Goal: Submit feedback/report problem

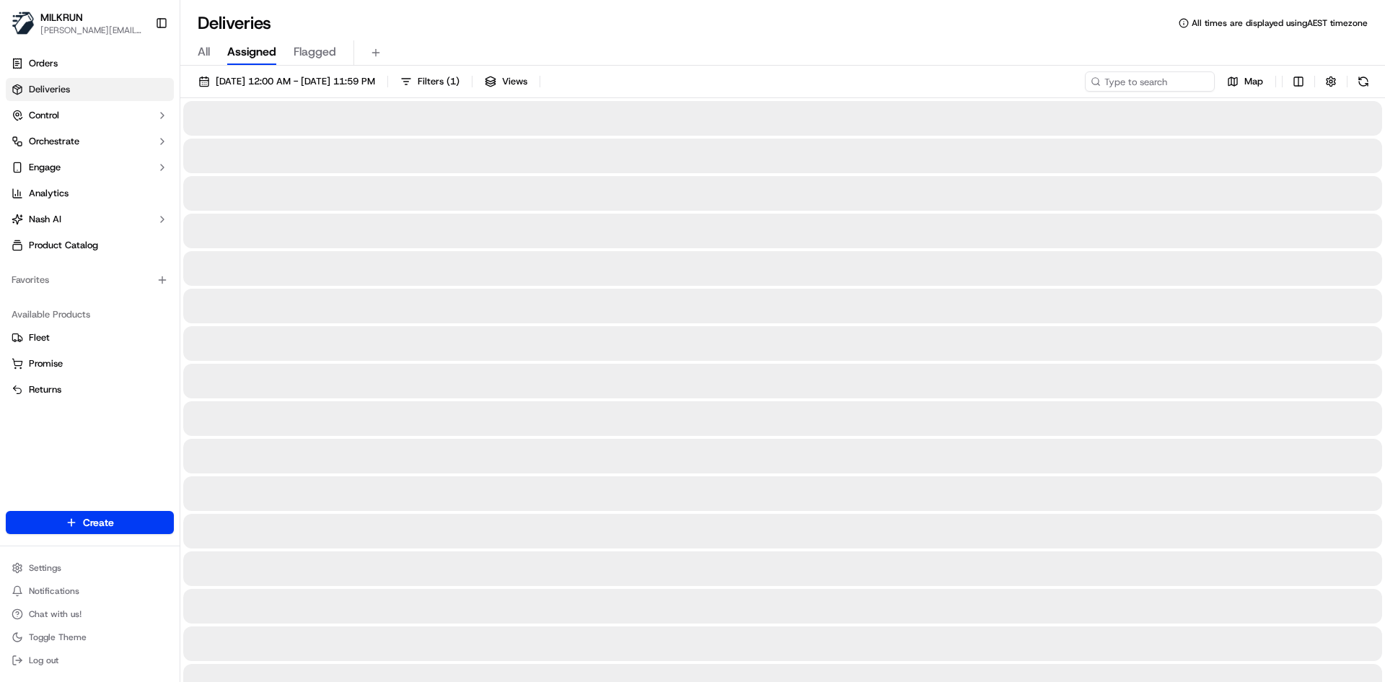
click at [1158, 93] on div "[DATE] 12:00 AM - [DATE] 11:59 PM Filters ( 1 ) Views Map" at bounding box center [782, 84] width 1205 height 27
click at [1148, 85] on input at bounding box center [1128, 81] width 173 height 20
paste input "[PERSON_NAME]"
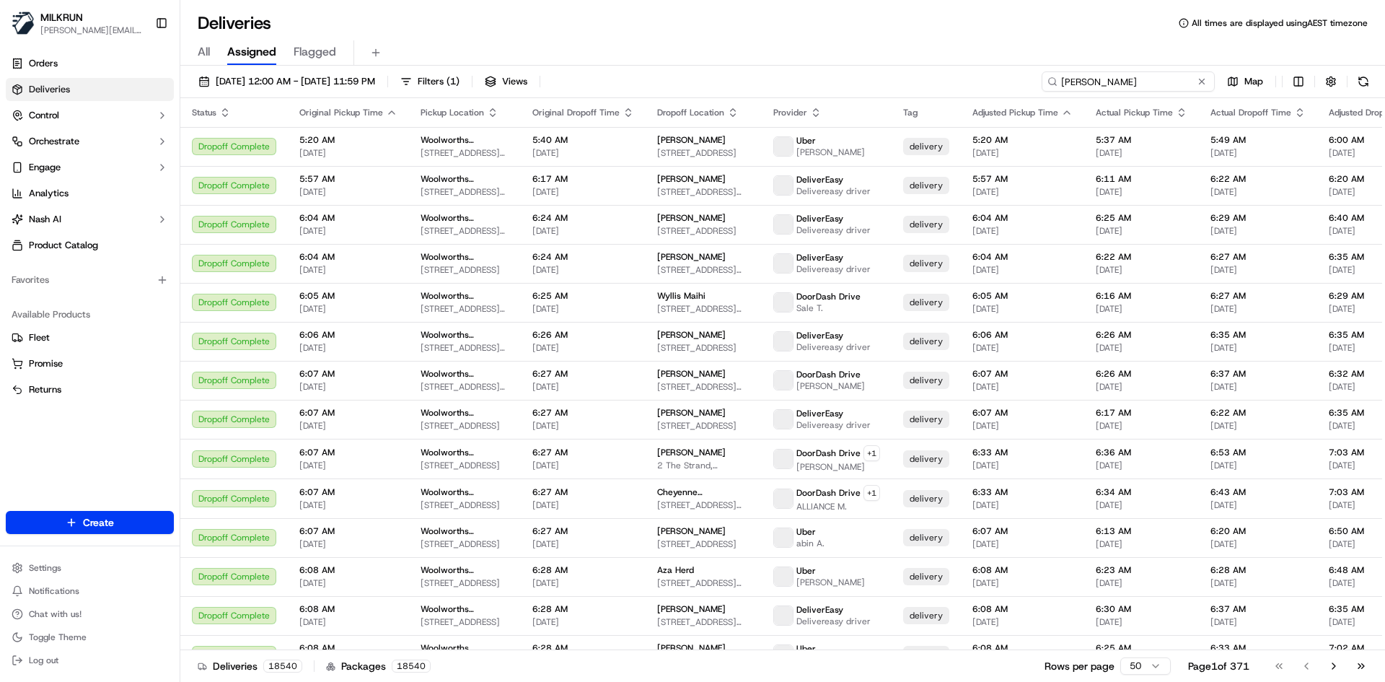
type input "[PERSON_NAME]"
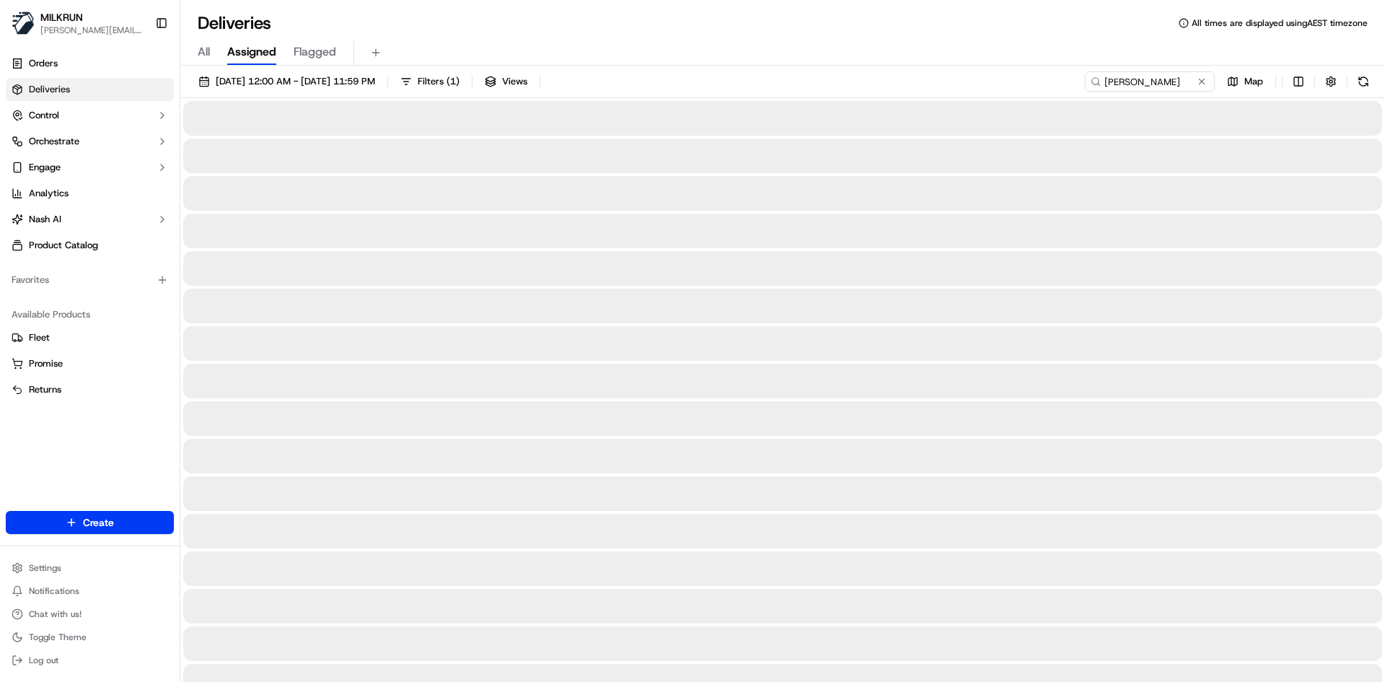
click at [688, 80] on div "[DATE] 12:00 AM - [DATE] 11:59 PM Filters ( 1 ) Views [PERSON_NAME] Map" at bounding box center [782, 84] width 1205 height 27
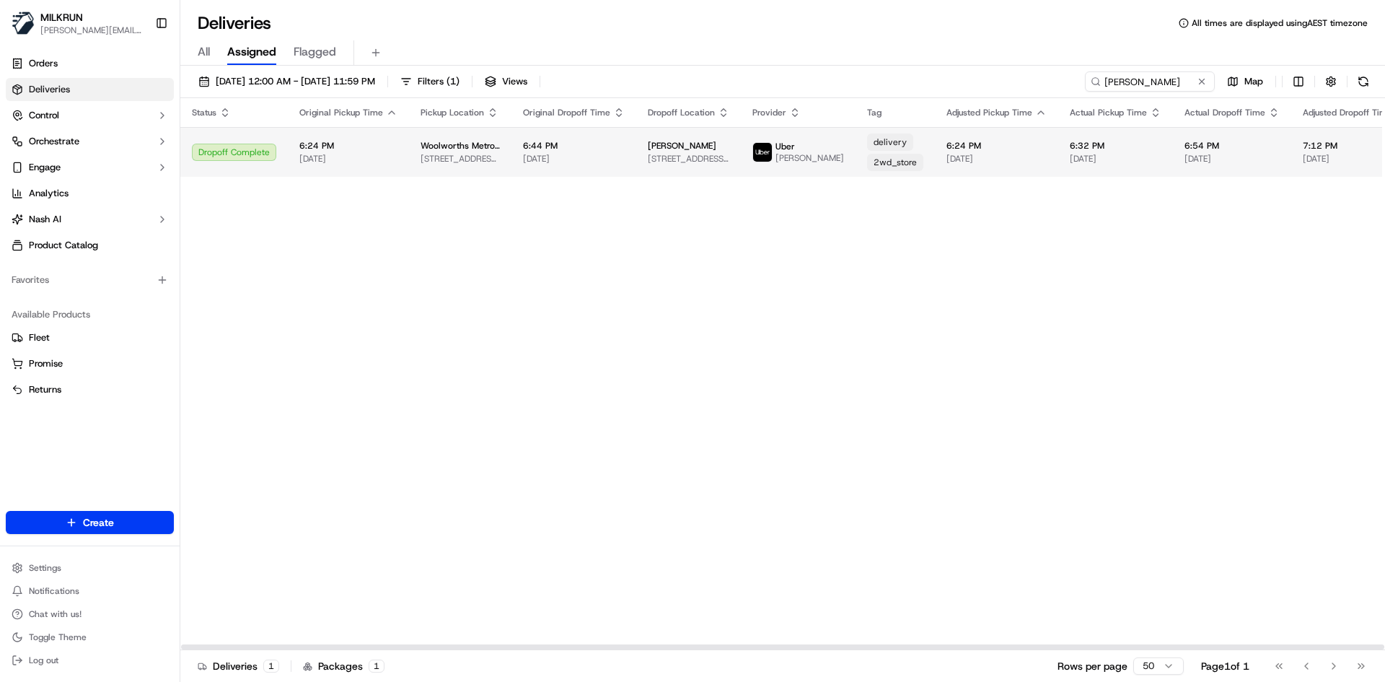
click at [1059, 159] on td "6:32 PM [DATE]" at bounding box center [1116, 152] width 115 height 50
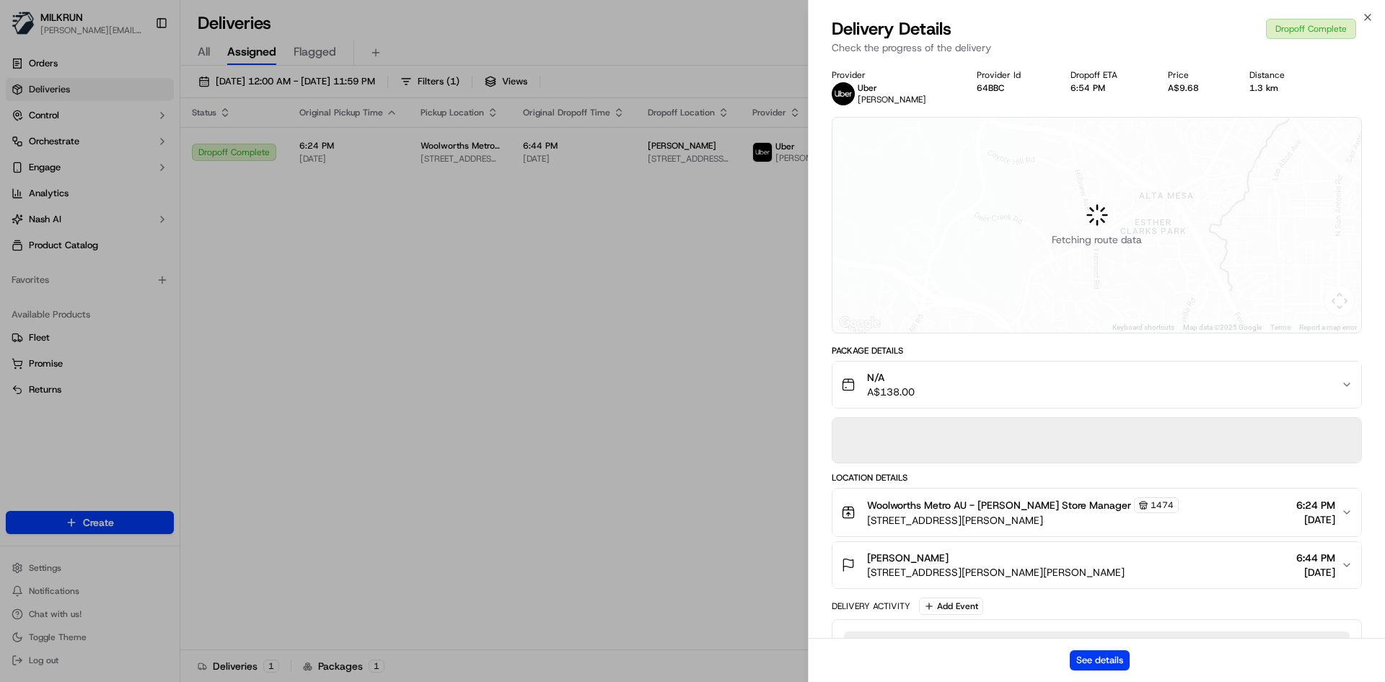
click at [1090, 675] on div "See details" at bounding box center [1097, 660] width 577 height 44
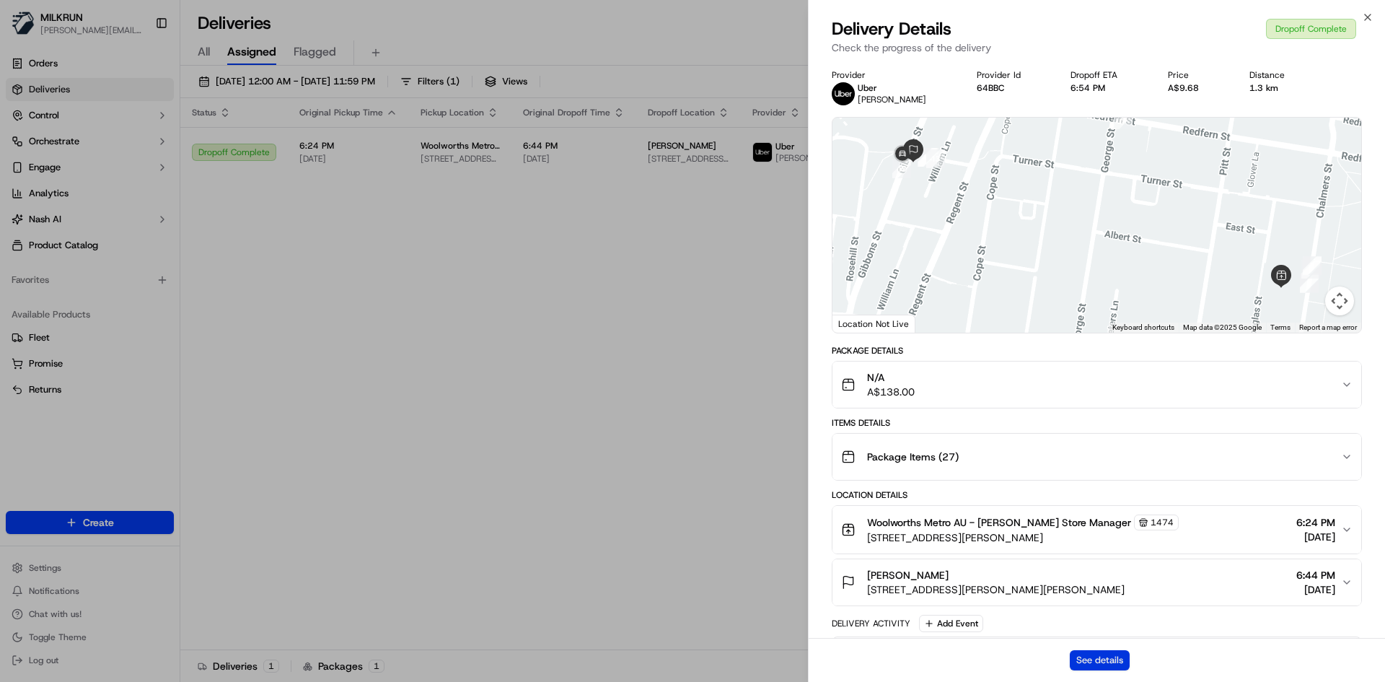
click at [1090, 657] on button "See details" at bounding box center [1100, 660] width 60 height 20
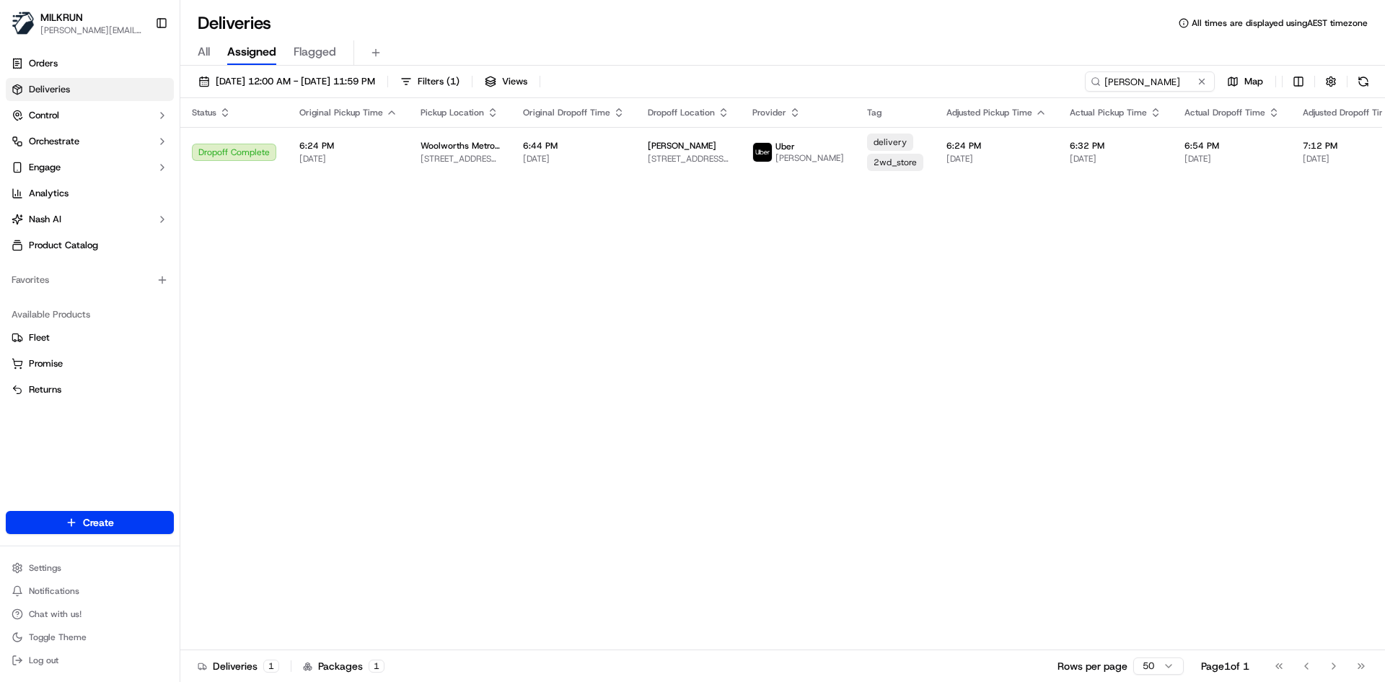
click at [325, 273] on div "Status Original Pickup Time Pickup Location Original Dropoff Time Dropoff Locat…" at bounding box center [918, 374] width 1476 height 552
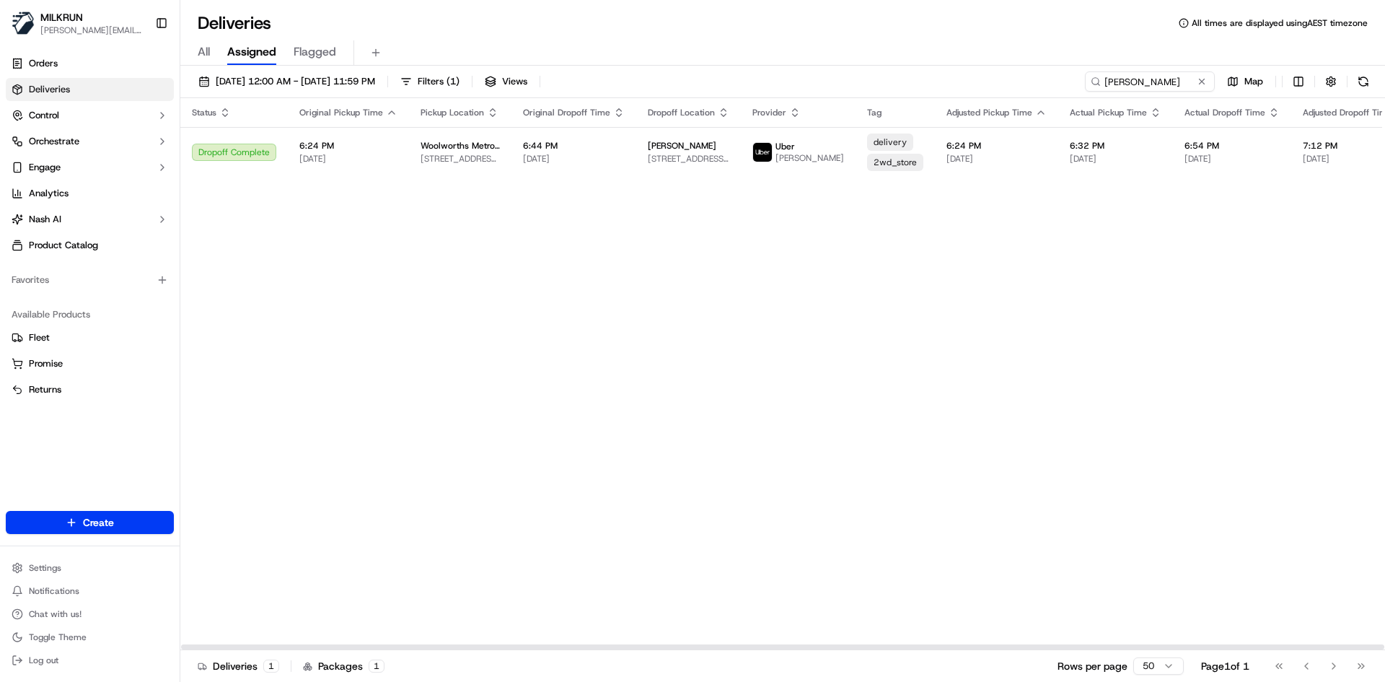
click at [579, 324] on div "Status Original Pickup Time Pickup Location Original Dropoff Time Dropoff Locat…" at bounding box center [918, 374] width 1476 height 552
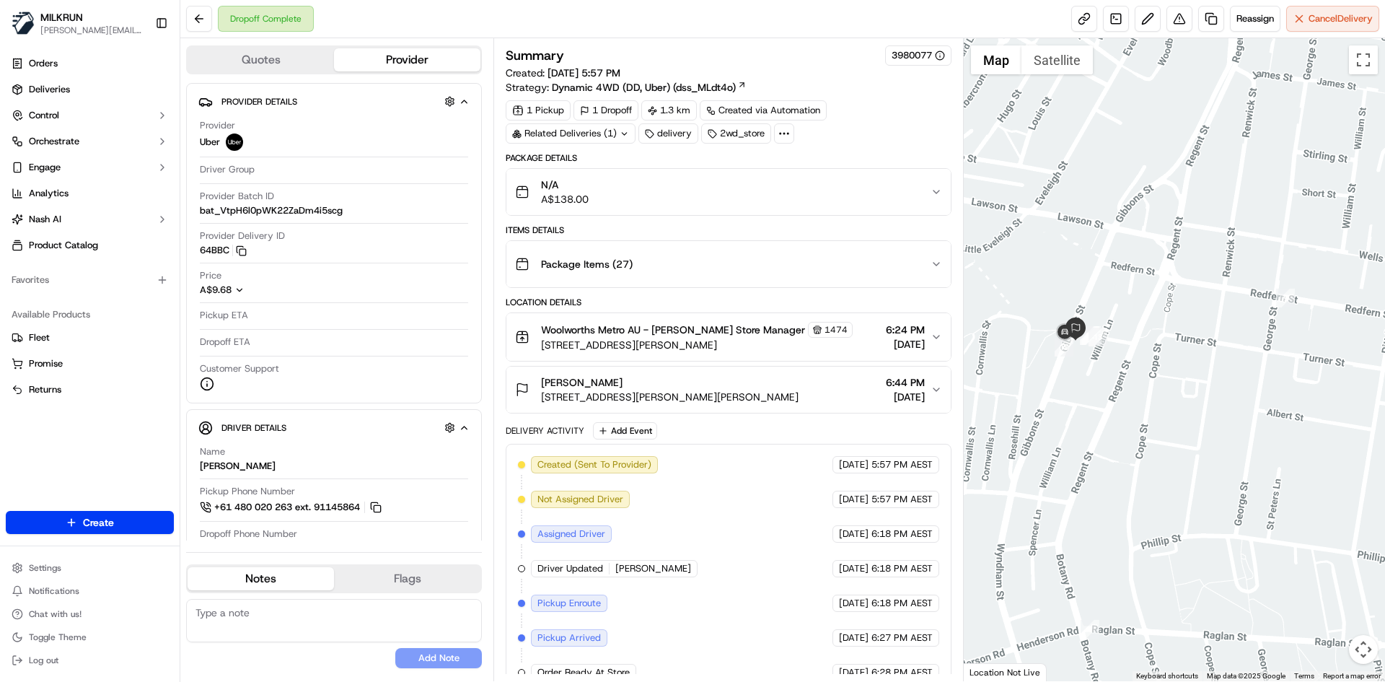
drag, startPoint x: 1099, startPoint y: 341, endPoint x: 1146, endPoint y: 351, distance: 47.8
click at [1146, 351] on div at bounding box center [1175, 359] width 422 height 643
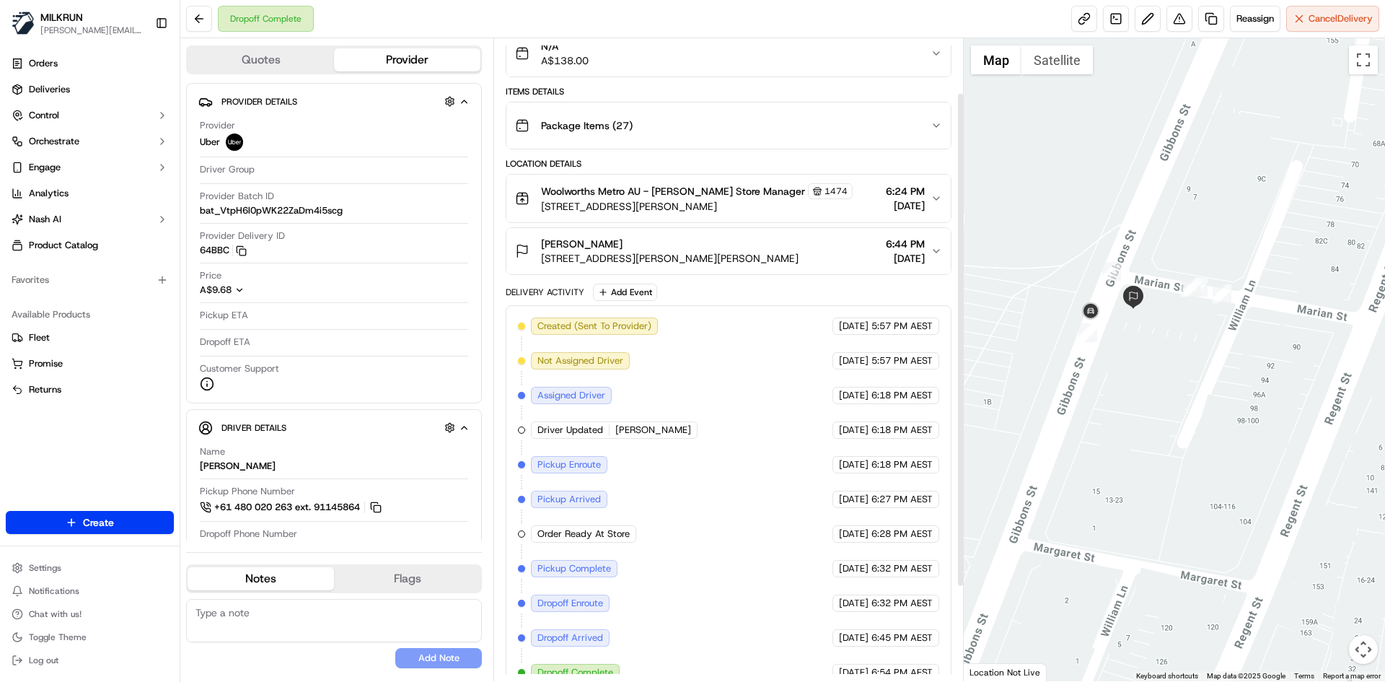
scroll to position [193, 0]
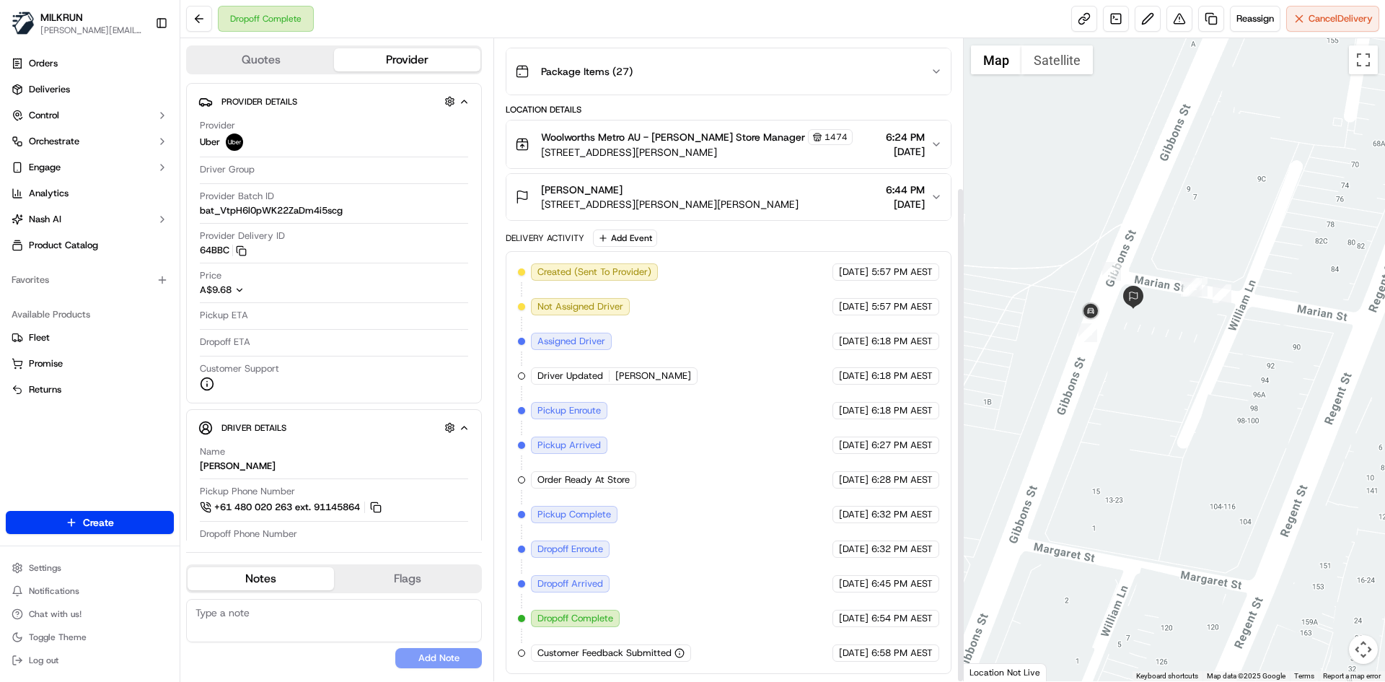
drag, startPoint x: 1199, startPoint y: 351, endPoint x: 1170, endPoint y: 360, distance: 30.3
click at [1170, 360] on div at bounding box center [1175, 359] width 422 height 643
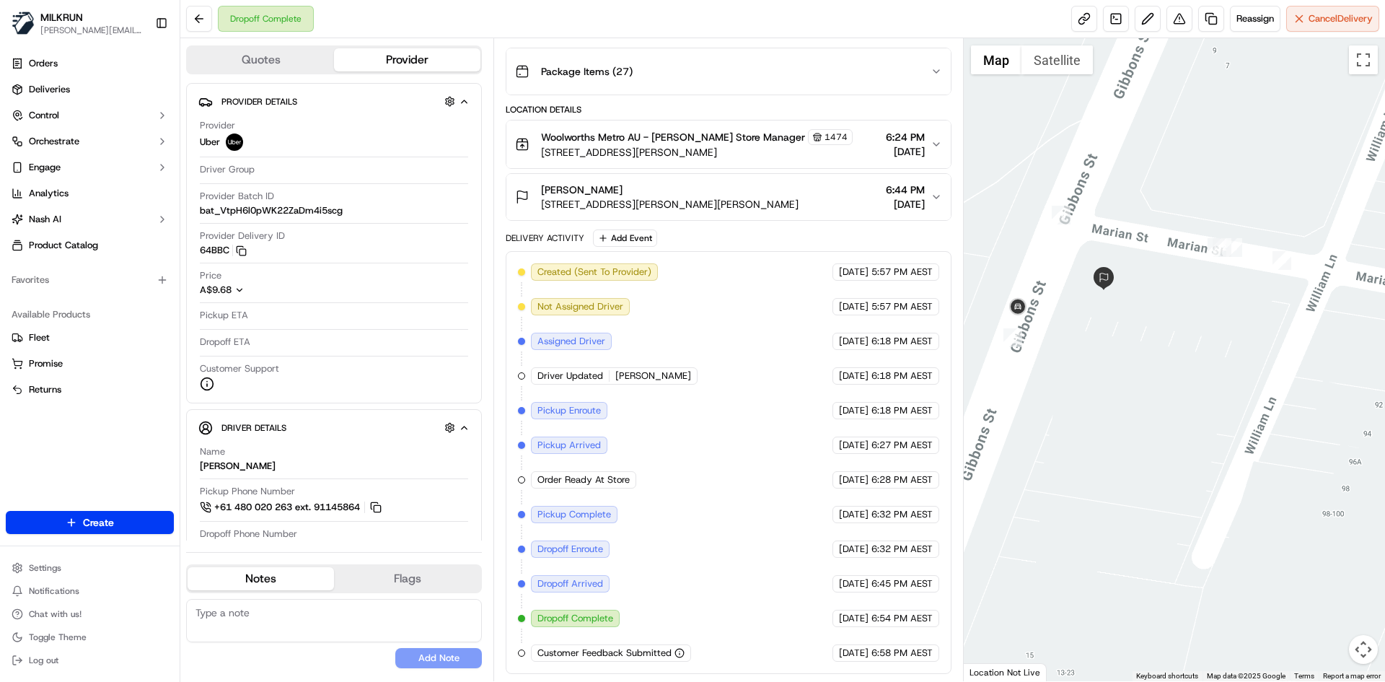
drag, startPoint x: 1142, startPoint y: 409, endPoint x: 1193, endPoint y: 390, distance: 54.6
click at [1193, 390] on div at bounding box center [1175, 359] width 422 height 643
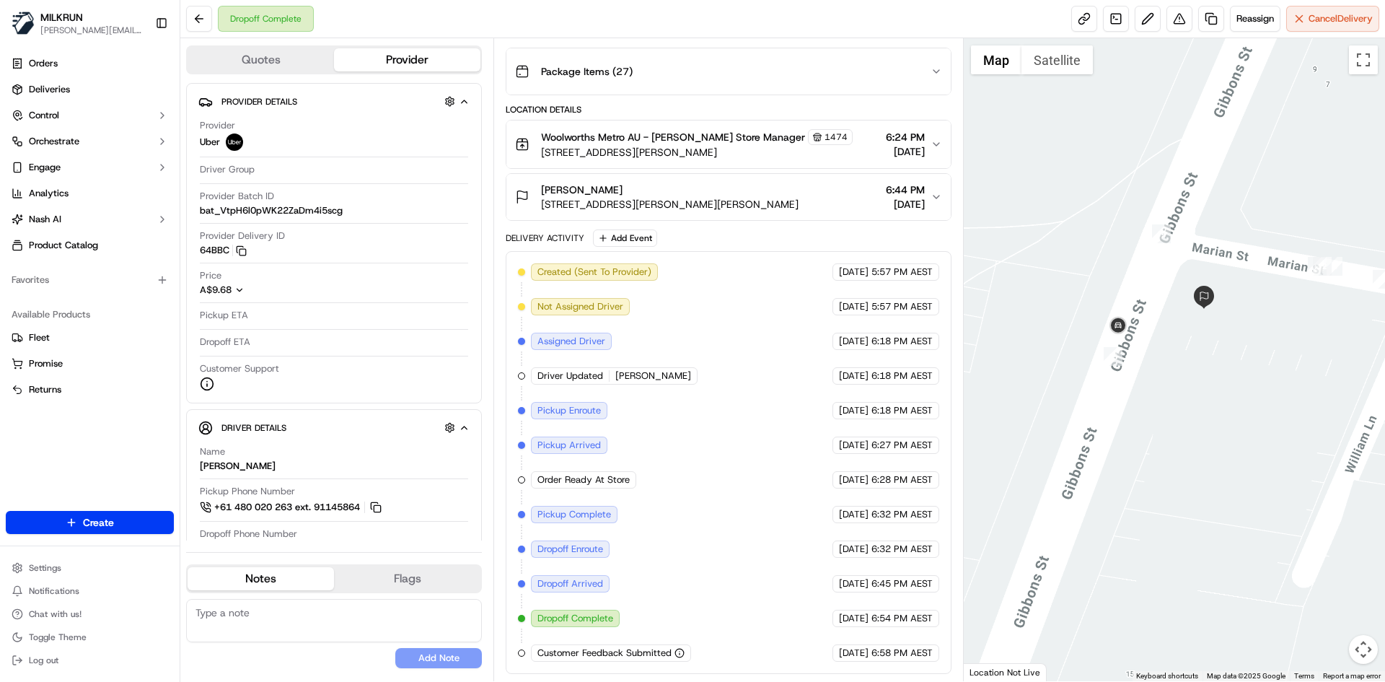
drag, startPoint x: 1191, startPoint y: 301, endPoint x: 1166, endPoint y: 372, distance: 75.8
click at [1166, 372] on div at bounding box center [1175, 359] width 422 height 643
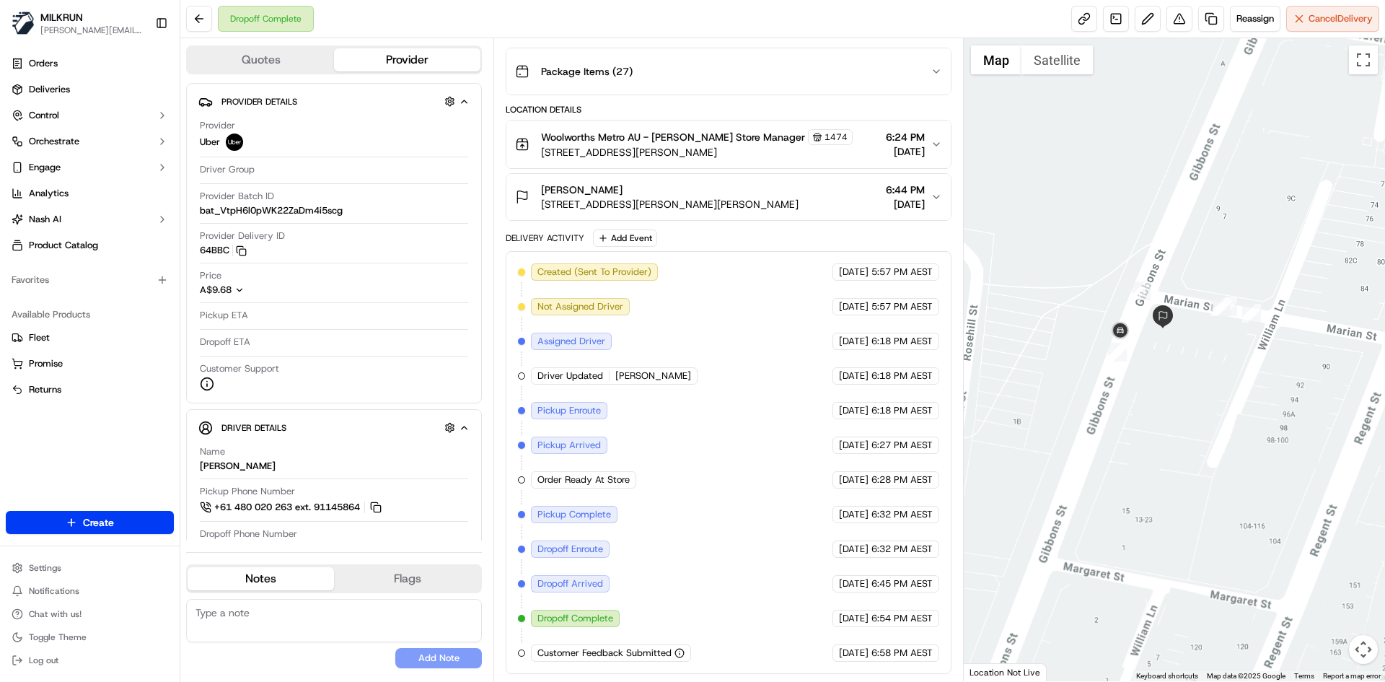
scroll to position [0, 0]
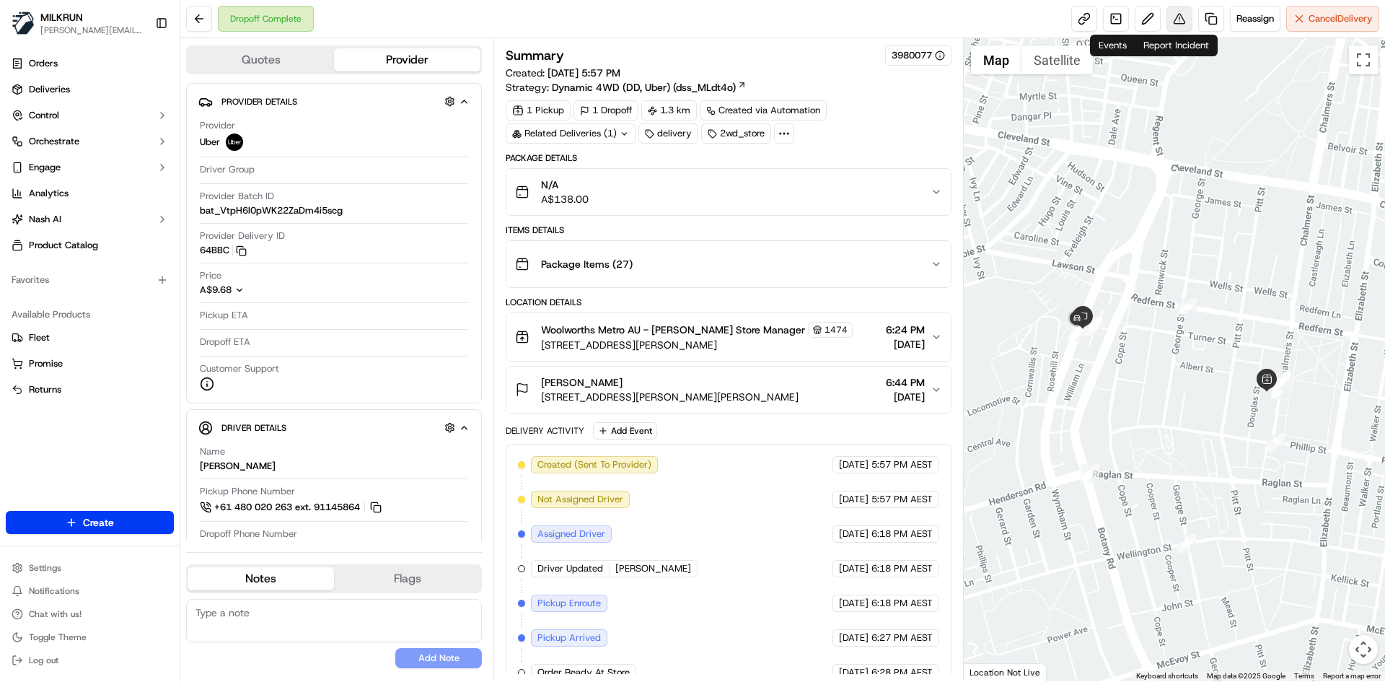
click at [1170, 18] on button at bounding box center [1180, 19] width 26 height 26
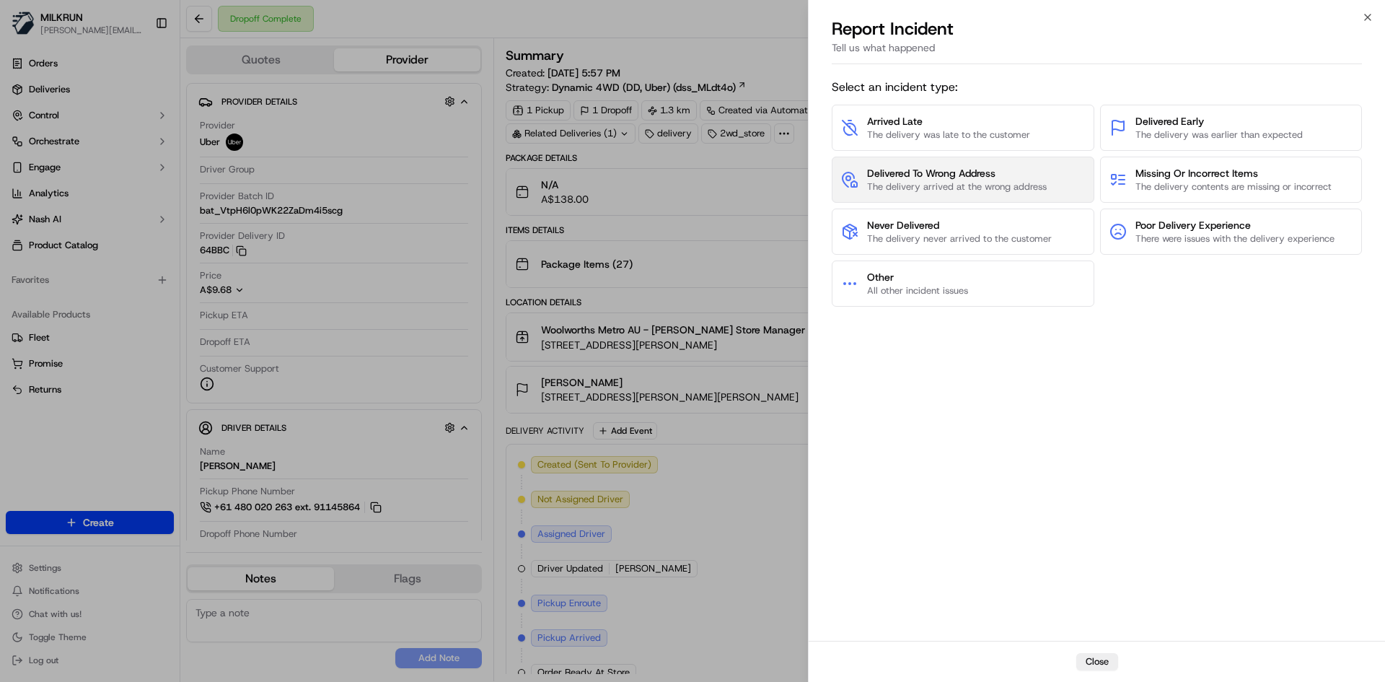
click at [956, 172] on span "Delivered To Wrong Address" at bounding box center [957, 173] width 180 height 14
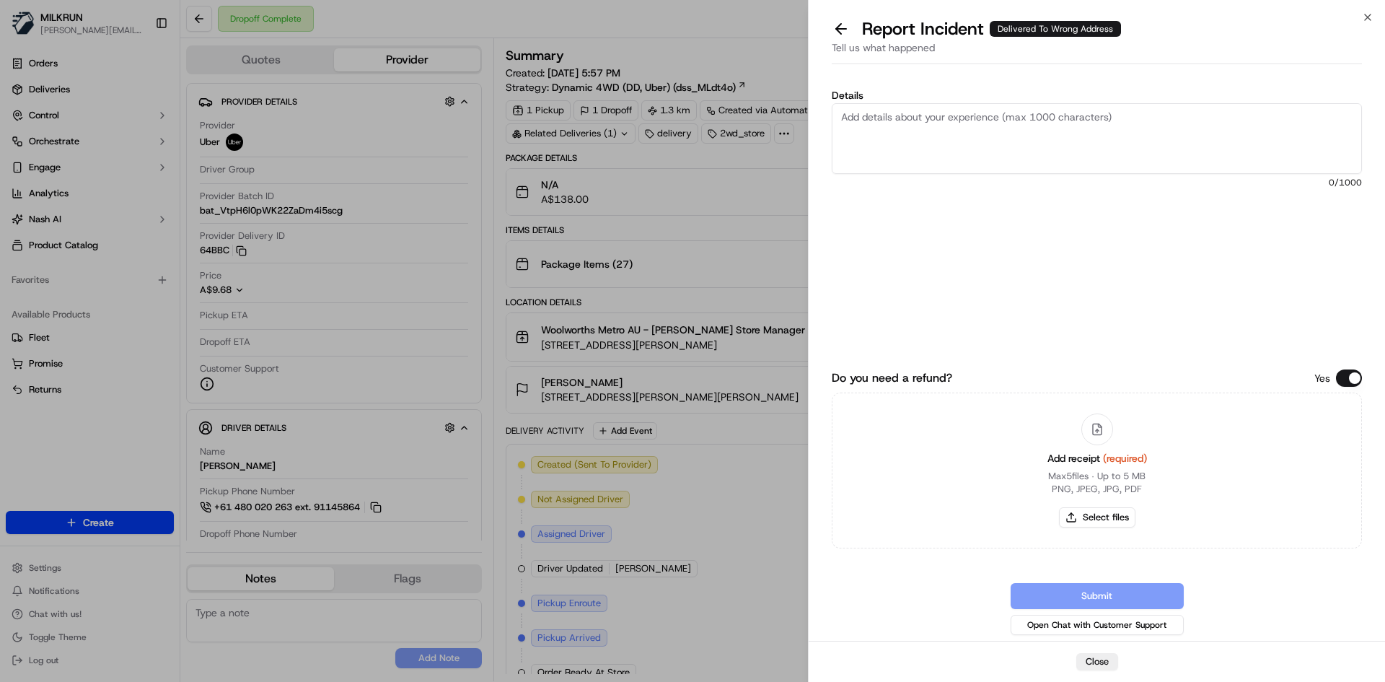
click at [939, 141] on textarea "Details" at bounding box center [1097, 138] width 530 height 71
click at [1084, 183] on span "151 /1000" at bounding box center [1097, 183] width 530 height 12
click at [1123, 154] on textarea "Order delivered to the wrong address. Although tracking looks correct apparentl…" at bounding box center [1097, 138] width 530 height 71
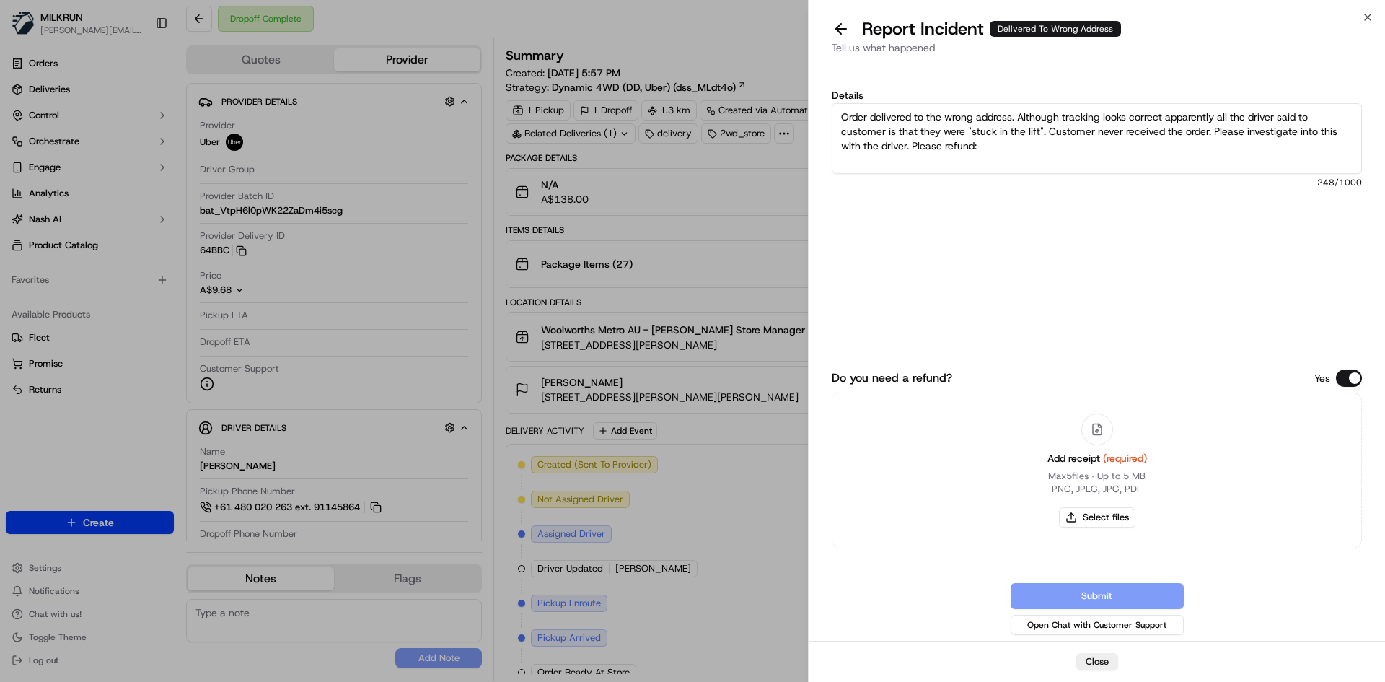
paste textarea "$138.00"
type textarea "Order delivered to the wrong address. Although tracking looks correct apparentl…"
click at [1097, 512] on button "Select files" at bounding box center [1097, 517] width 76 height 20
type input "C:\fakepath\tynee.png"
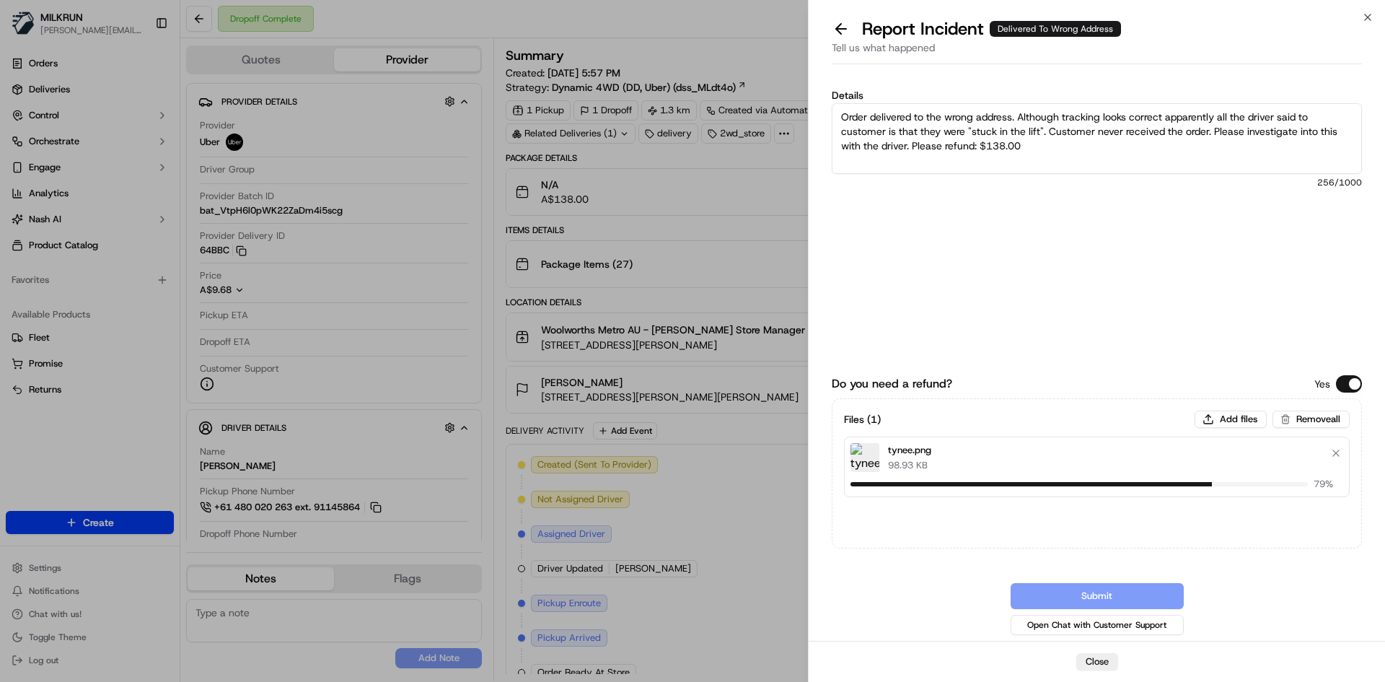
click at [1150, 125] on textarea "Order delivered to the wrong address. Although tracking looks correct apparentl…" at bounding box center [1097, 138] width 530 height 71
click at [1237, 428] on div "Files ( 1 ) Add files Remove all tynee.png 98.93 KB 79 %" at bounding box center [1097, 454] width 506 height 87
click at [1219, 411] on button "Add files" at bounding box center [1231, 419] width 72 height 17
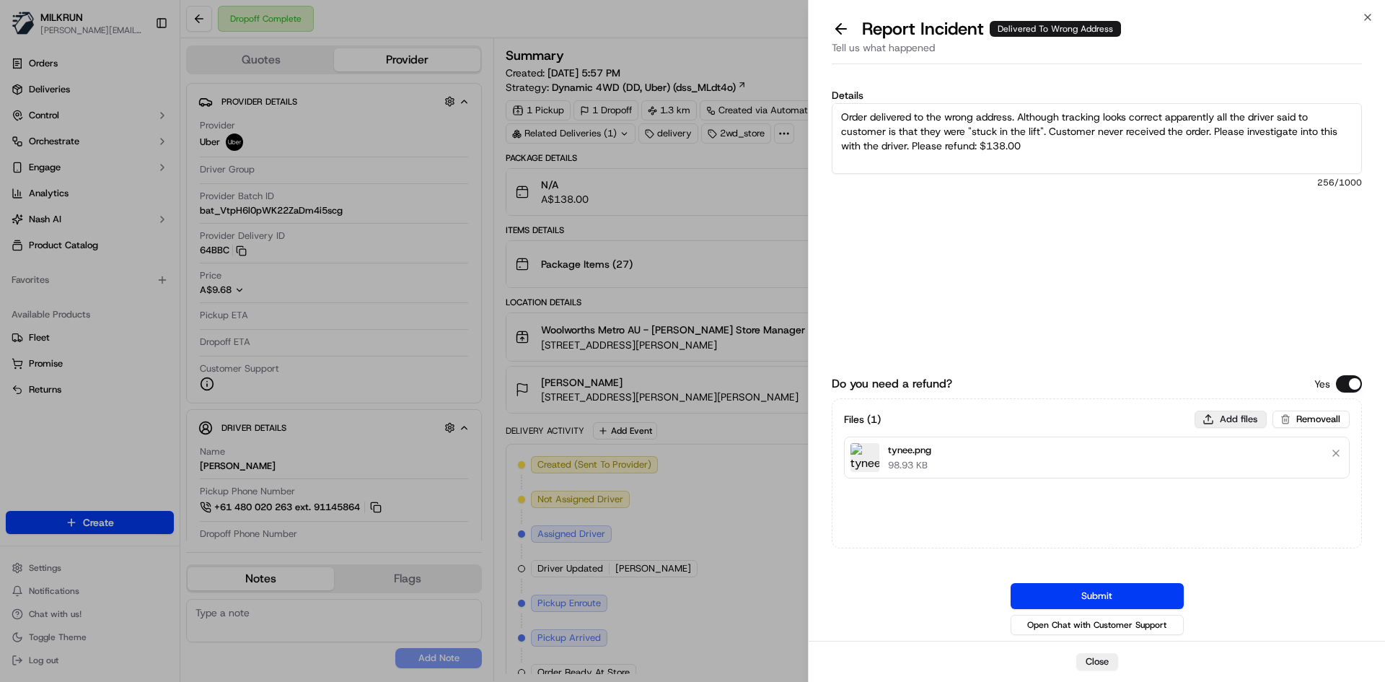
type input "C:\fakepath\tynee 2.png"
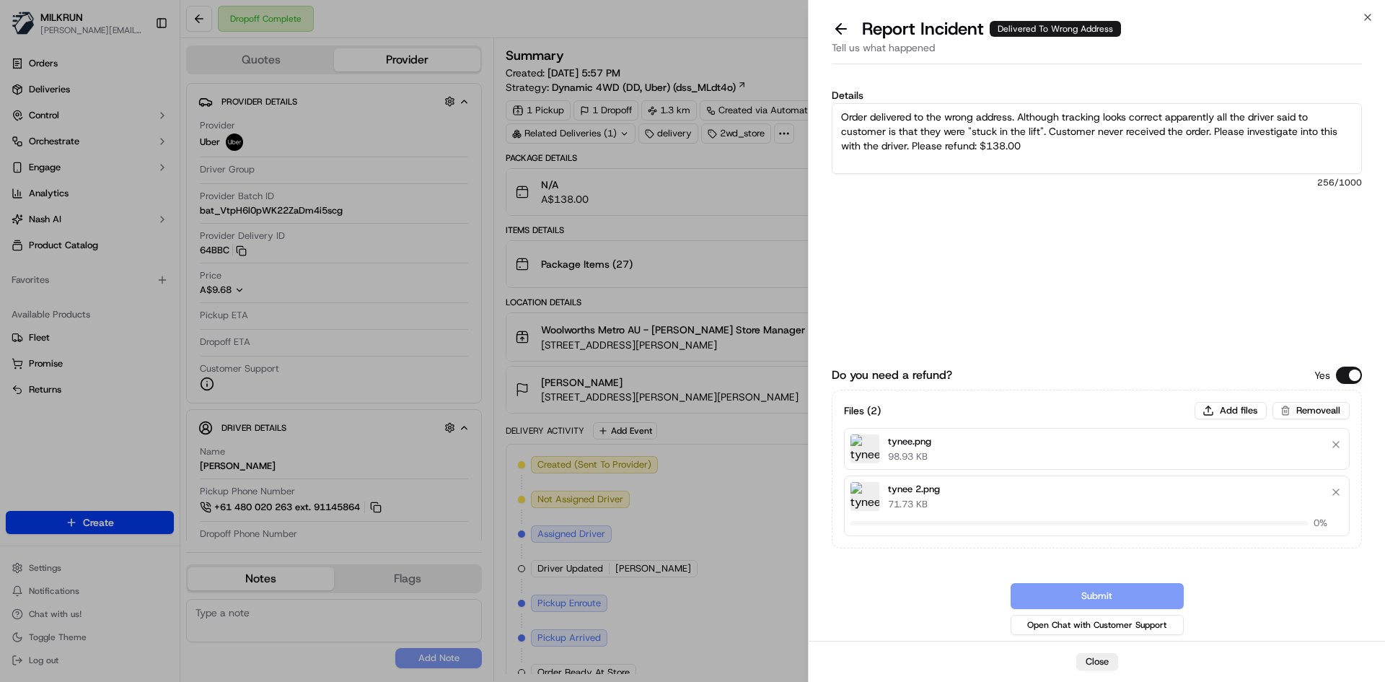
click at [1069, 119] on textarea "Order delivered to the wrong address. Although tracking looks correct apparentl…" at bounding box center [1097, 138] width 530 height 71
click at [1171, 154] on textarea "Order delivered to the wrong address. Although tracking looks correct apparentl…" at bounding box center [1097, 138] width 530 height 71
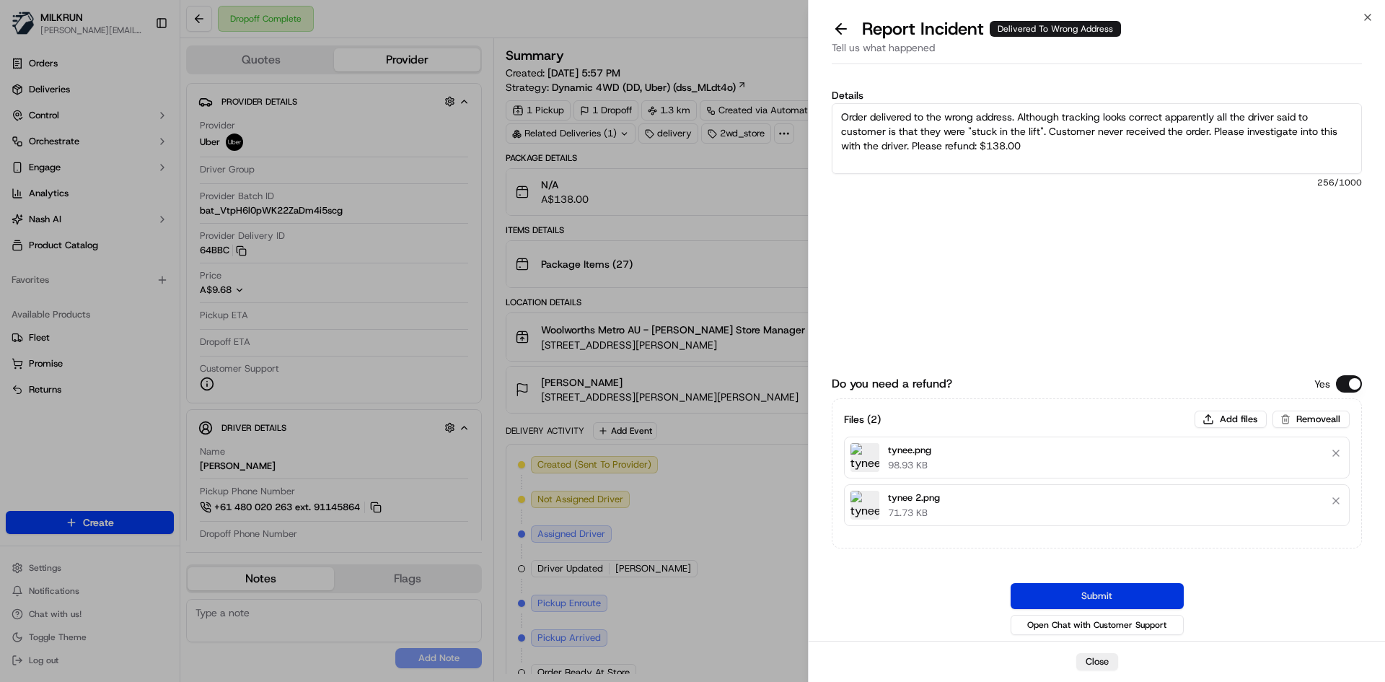
click at [1149, 600] on button "Submit" at bounding box center [1097, 596] width 173 height 26
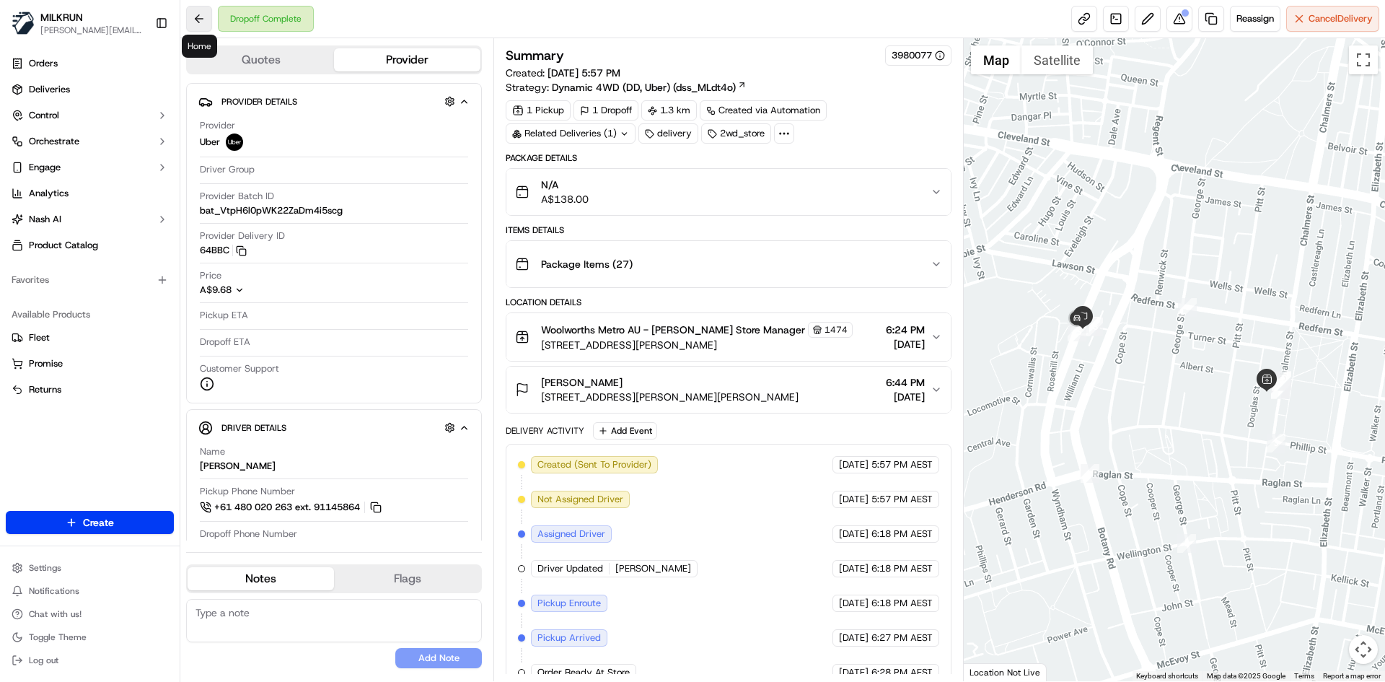
click at [202, 21] on button at bounding box center [199, 19] width 26 height 26
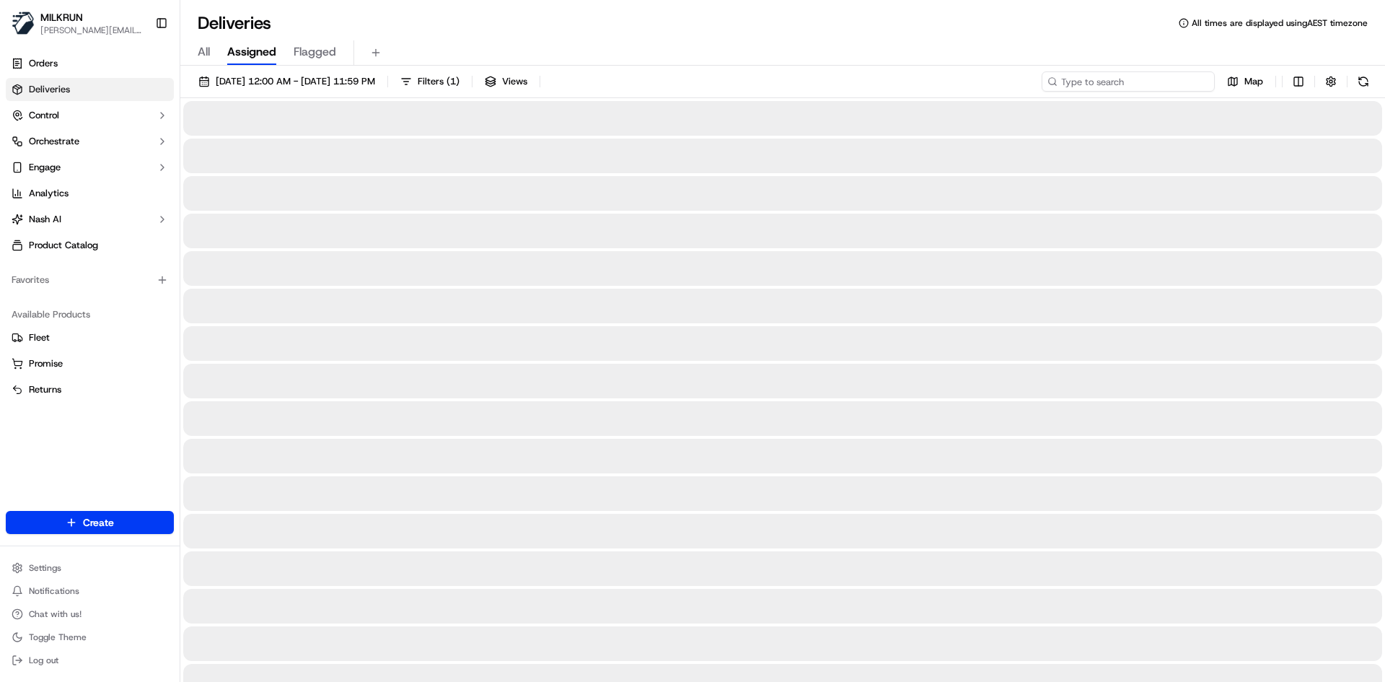
click at [1166, 82] on input at bounding box center [1128, 81] width 173 height 20
paste input "sage Remf"
type input "sage Remf"
drag, startPoint x: 751, startPoint y: 76, endPoint x: 775, endPoint y: 68, distance: 25.3
click at [748, 52] on div "Deliveries All times are displayed using AEST timezone All Assigned Flagged 22/…" at bounding box center [782, 341] width 1205 height 682
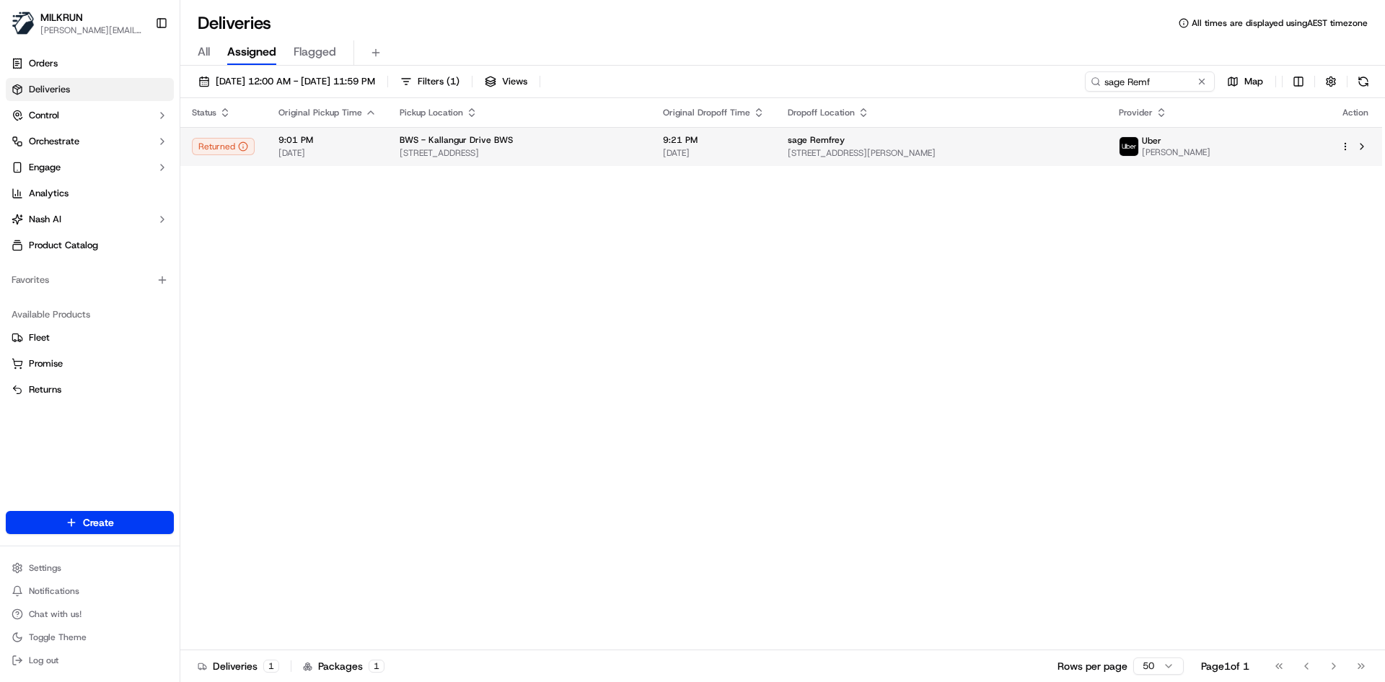
click at [618, 156] on span "1517 Anzac Avenue, Kallangur, QLD 4503, AU" at bounding box center [520, 153] width 240 height 12
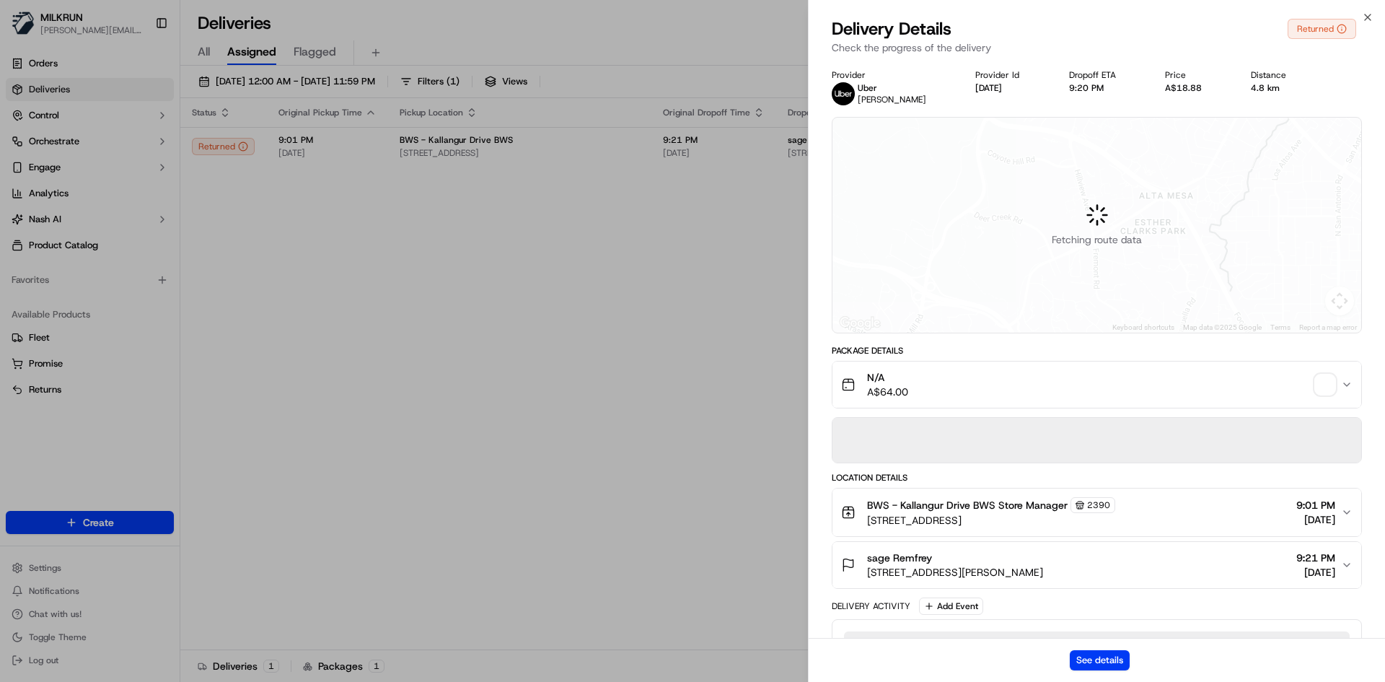
click at [1092, 674] on div "See details" at bounding box center [1097, 660] width 577 height 44
click at [1110, 652] on button "See details" at bounding box center [1100, 660] width 60 height 20
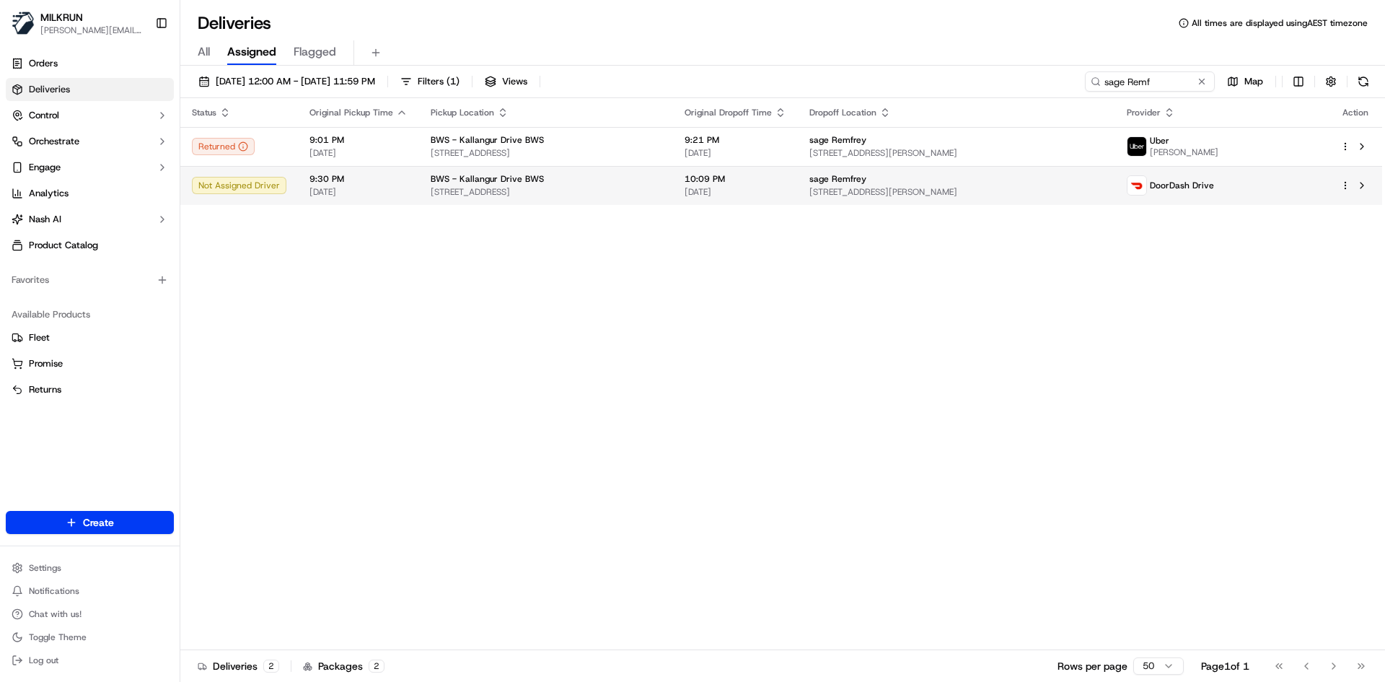
click at [520, 183] on span "BWS - Kallangur Drive BWS" at bounding box center [487, 179] width 113 height 12
click at [568, 488] on div "Status Original Pickup Time Pickup Location Original Dropoff Time Dropoff Locat…" at bounding box center [781, 374] width 1202 height 552
click at [404, 420] on div "Status Original Pickup Time Pickup Location Original Dropoff Time Dropoff Locat…" at bounding box center [781, 374] width 1202 height 552
click at [654, 188] on span "1517 Anzac Avenue, Kallangur, QLD 4503, AU" at bounding box center [546, 192] width 231 height 12
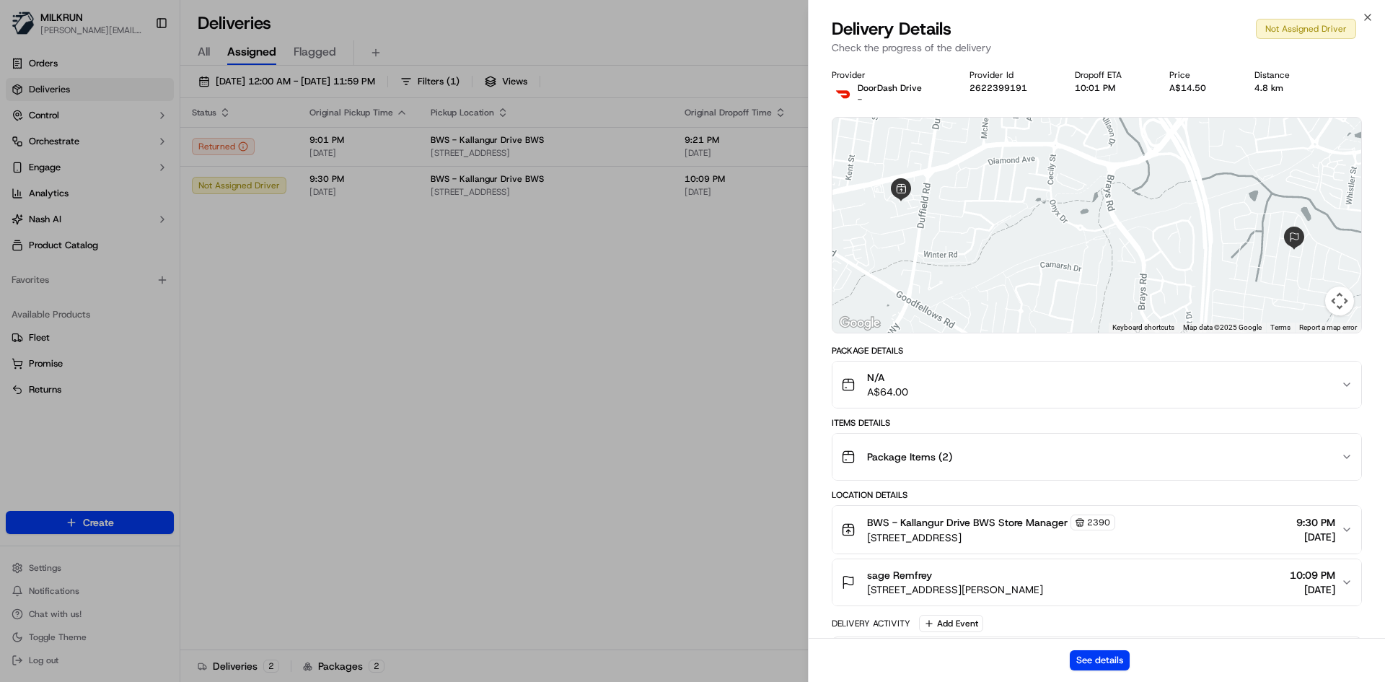
scroll to position [84, 0]
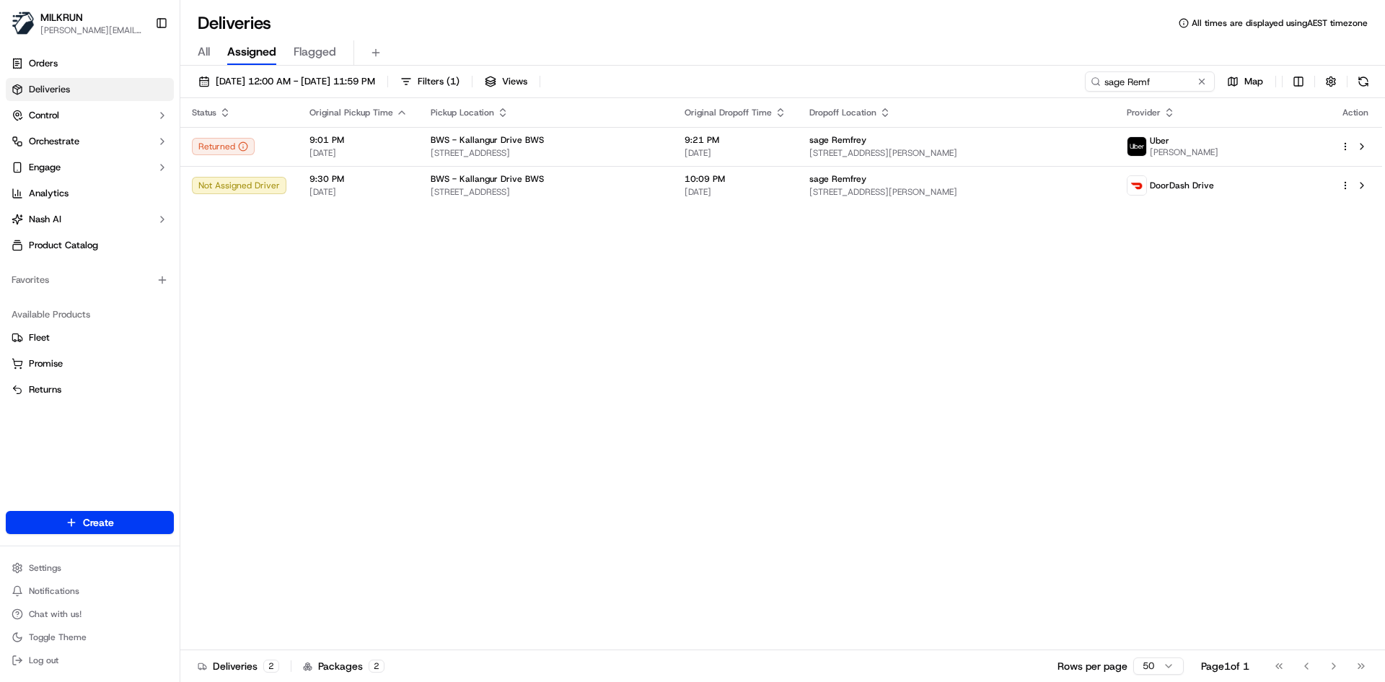
drag, startPoint x: 719, startPoint y: 361, endPoint x: 608, endPoint y: 224, distance: 176.4
click at [701, 330] on div "Status Original Pickup Time Pickup Location Original Dropoff Time Dropoff Locat…" at bounding box center [781, 374] width 1202 height 552
drag, startPoint x: 279, startPoint y: 470, endPoint x: 255, endPoint y: 429, distance: 46.9
click at [269, 450] on div "Status Original Pickup Time Pickup Location Original Dropoff Time Dropoff Locat…" at bounding box center [781, 374] width 1202 height 552
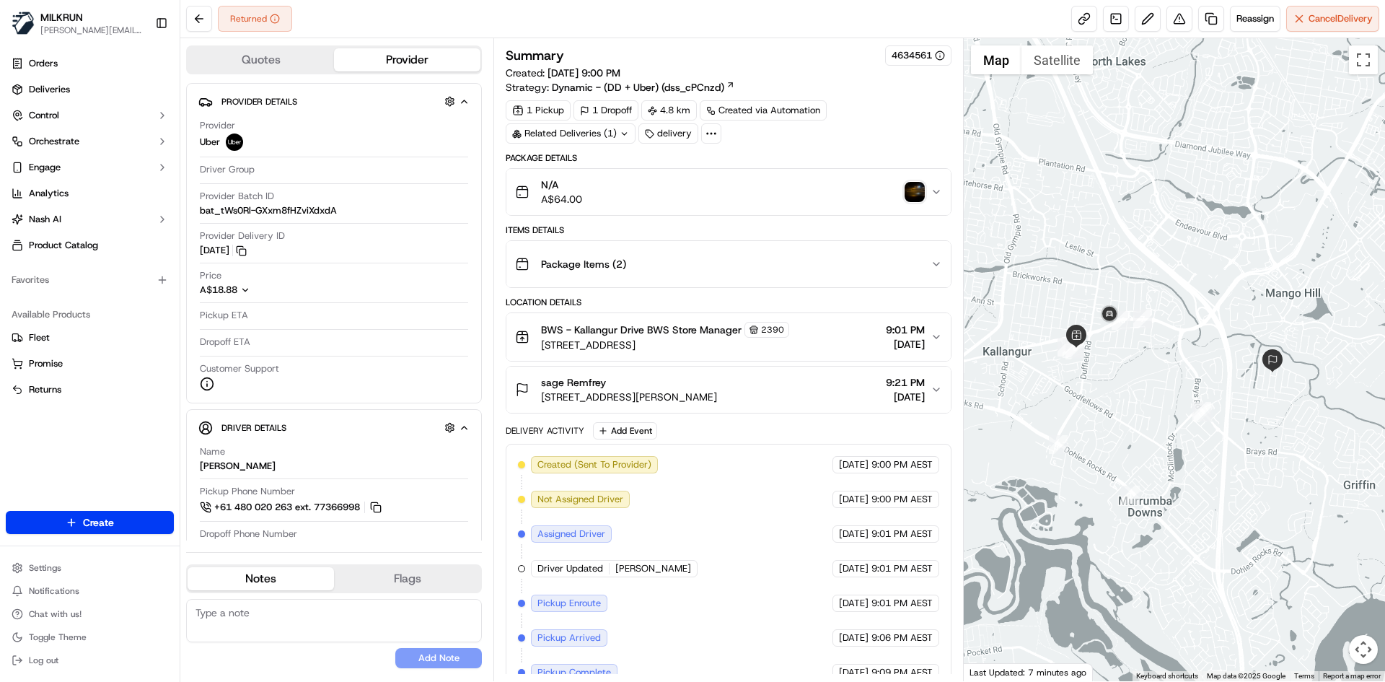
click at [916, 194] on img "button" at bounding box center [915, 192] width 20 height 20
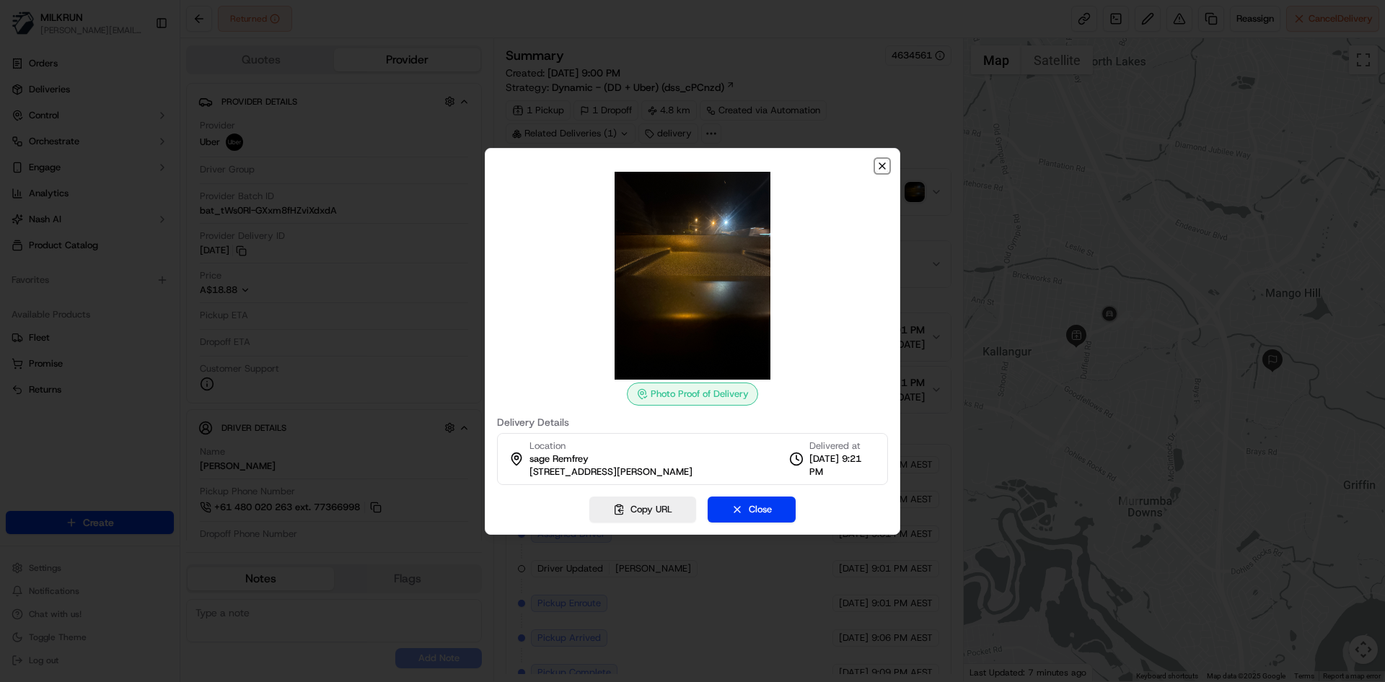
click at [882, 165] on icon "button" at bounding box center [883, 166] width 6 height 6
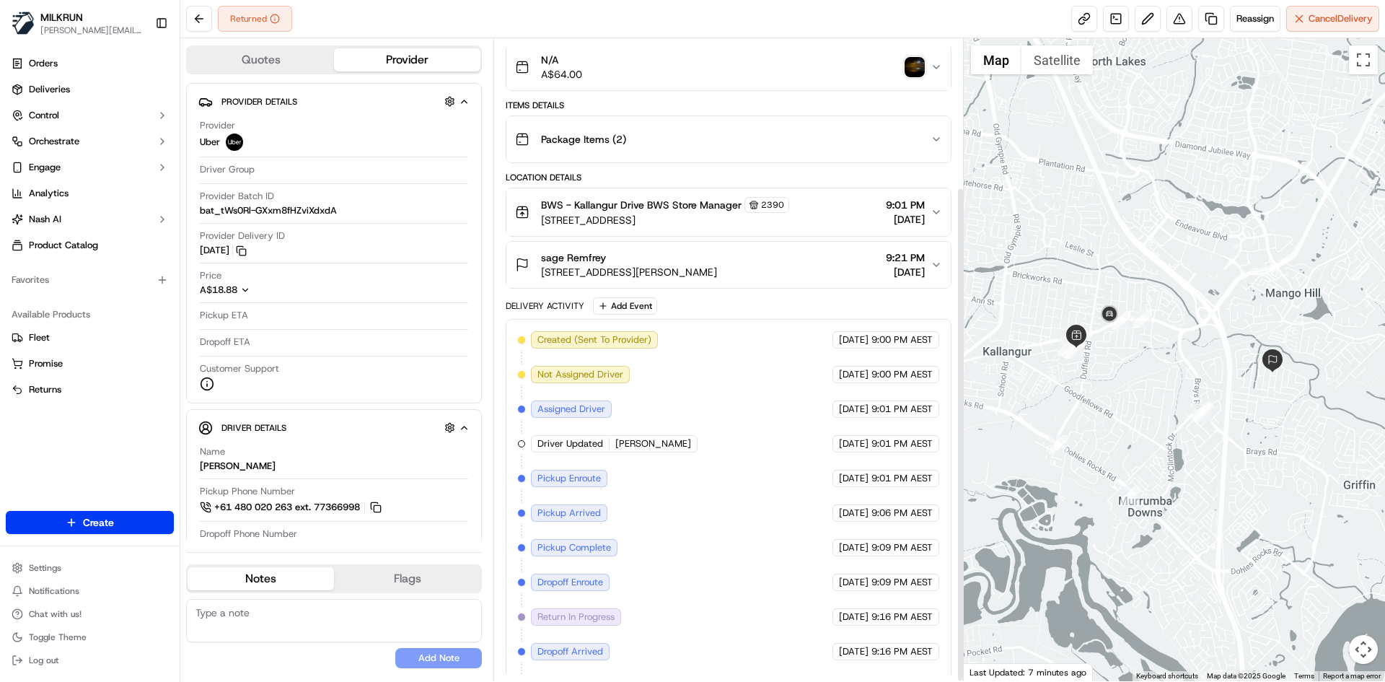
scroll to position [193, 0]
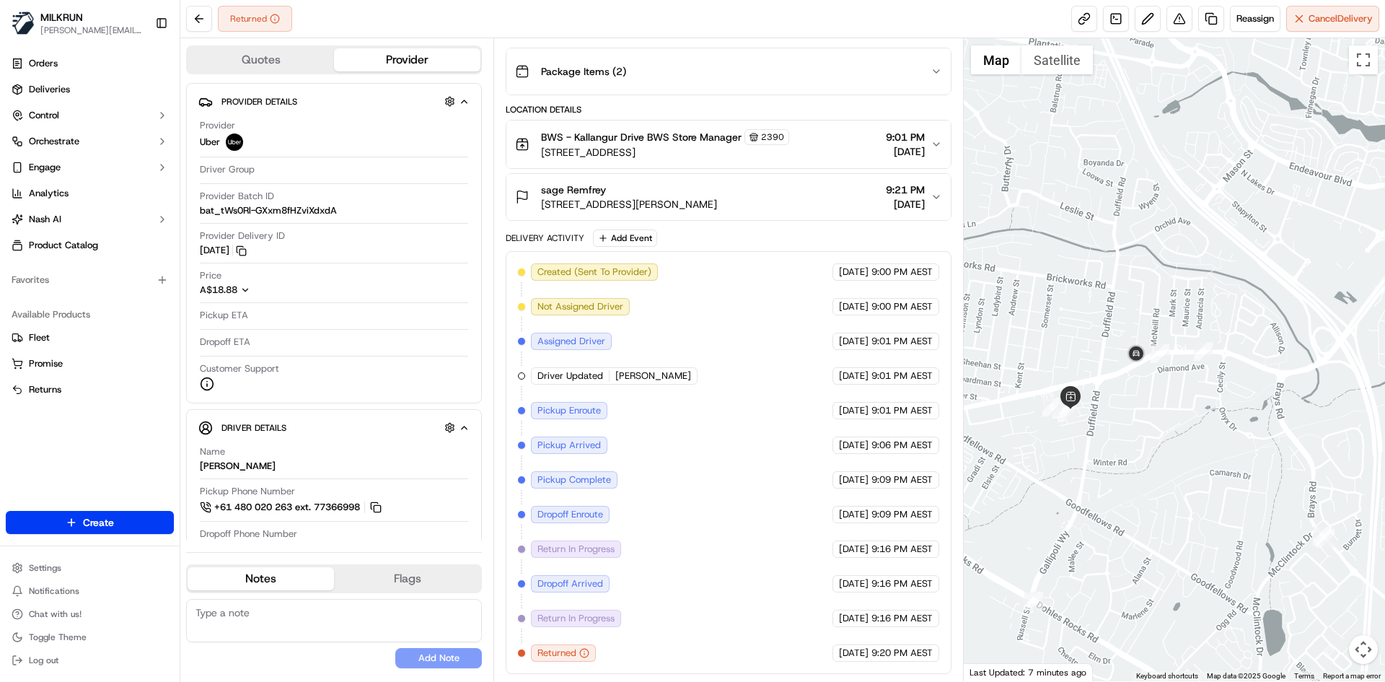
drag, startPoint x: 1132, startPoint y: 395, endPoint x: 1125, endPoint y: 389, distance: 9.2
click at [1125, 389] on div at bounding box center [1175, 359] width 422 height 643
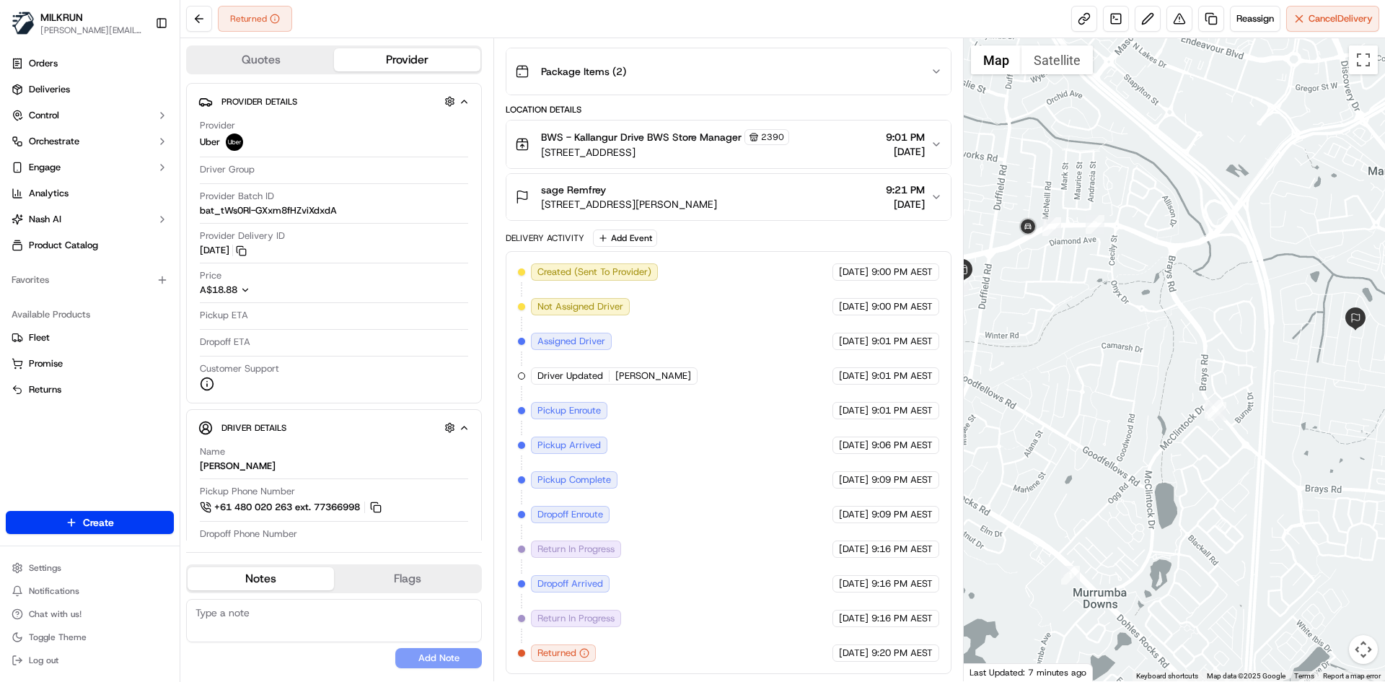
drag, startPoint x: 1246, startPoint y: 457, endPoint x: 855, endPoint y: 392, distance: 396.4
click at [1142, 345] on div at bounding box center [1175, 359] width 422 height 643
click at [1217, 328] on div at bounding box center [1175, 359] width 422 height 643
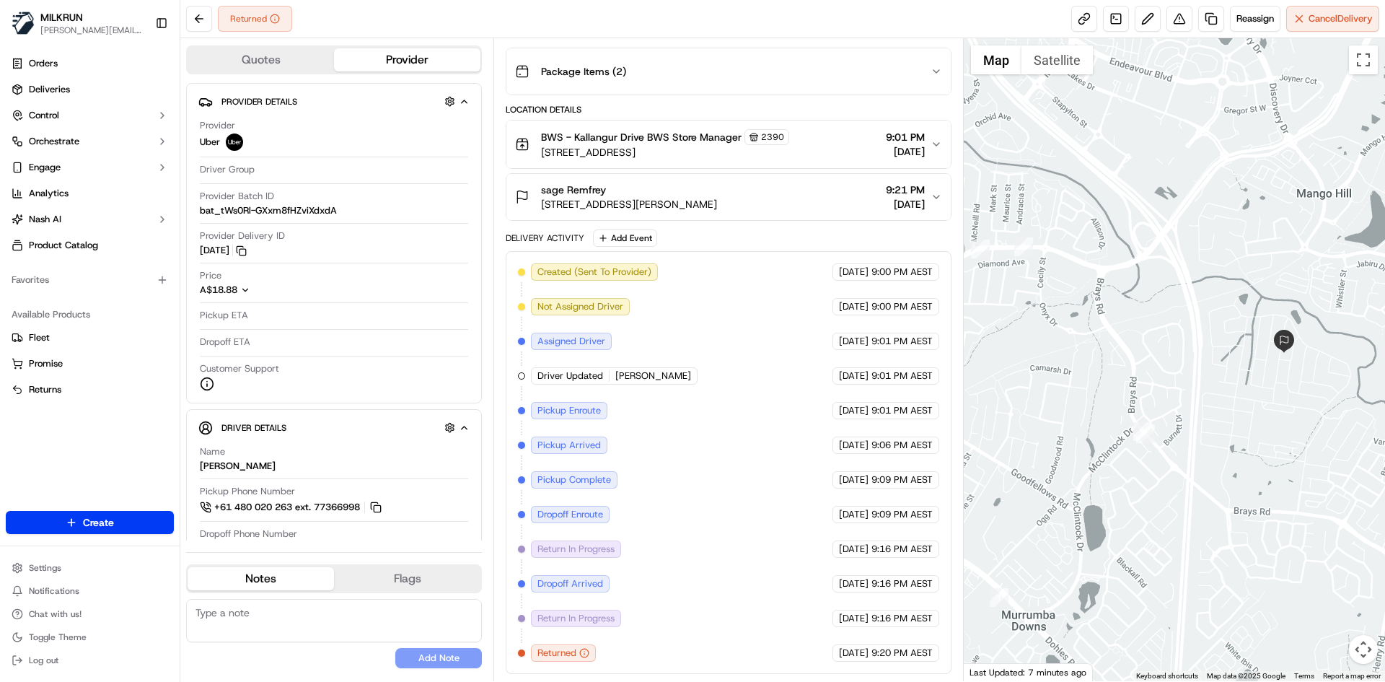
drag, startPoint x: 1338, startPoint y: 393, endPoint x: 1231, endPoint y: 400, distance: 107.8
click at [1231, 400] on div at bounding box center [1175, 359] width 422 height 643
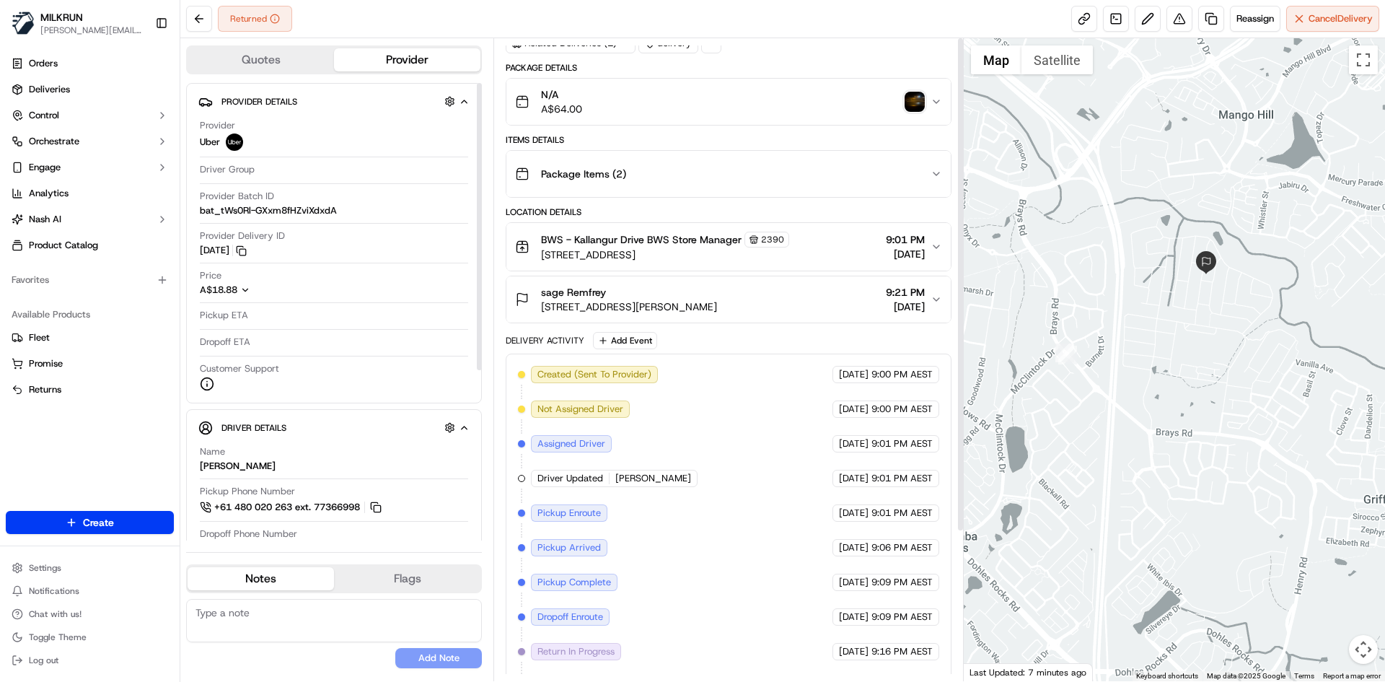
scroll to position [0, 0]
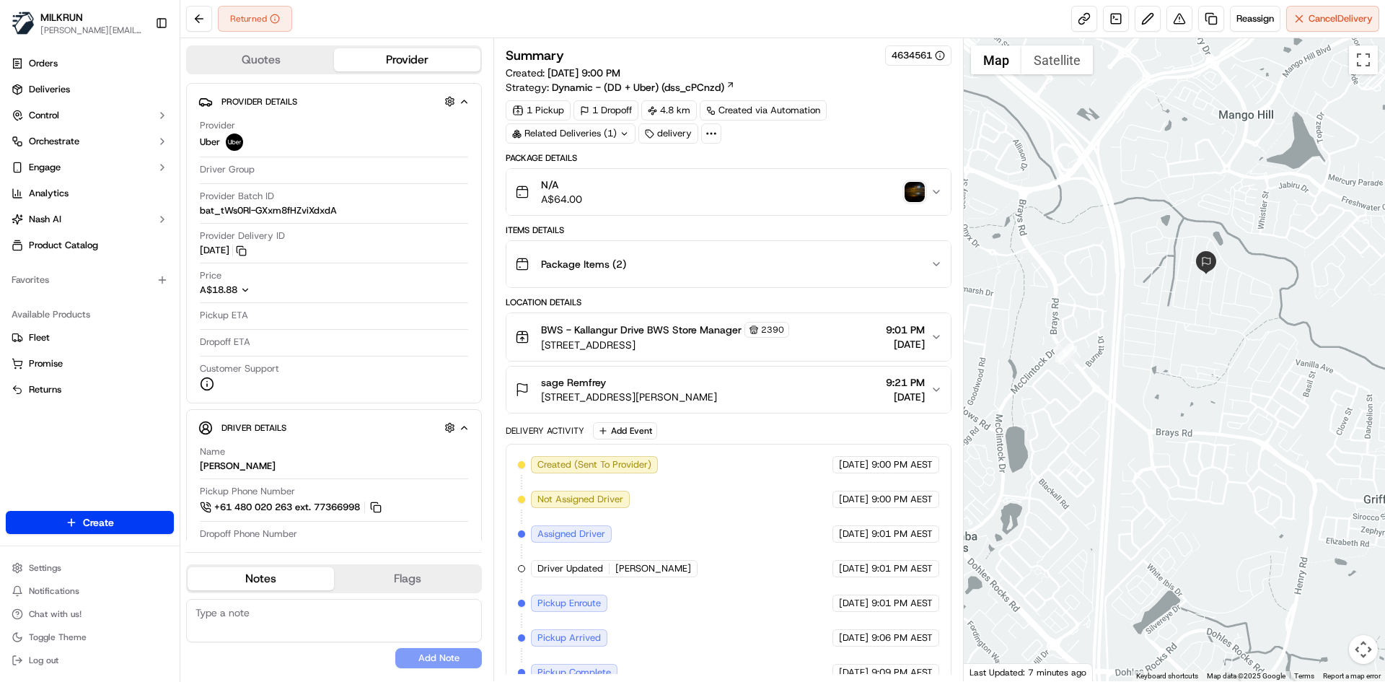
click at [913, 193] on img "button" at bounding box center [915, 192] width 20 height 20
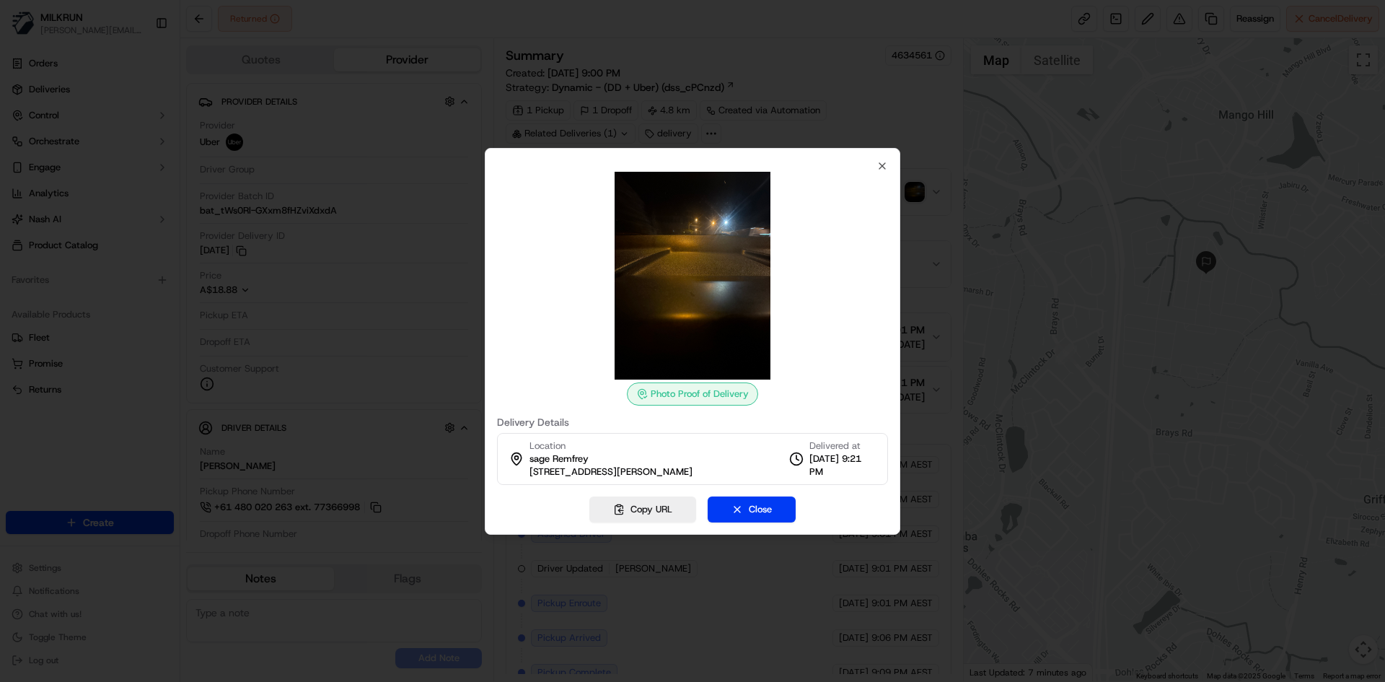
click at [889, 170] on div "Photo Proof of Delivery Delivery Details Location sage Remfrey 38 Victory Dr, G…" at bounding box center [693, 341] width 416 height 387
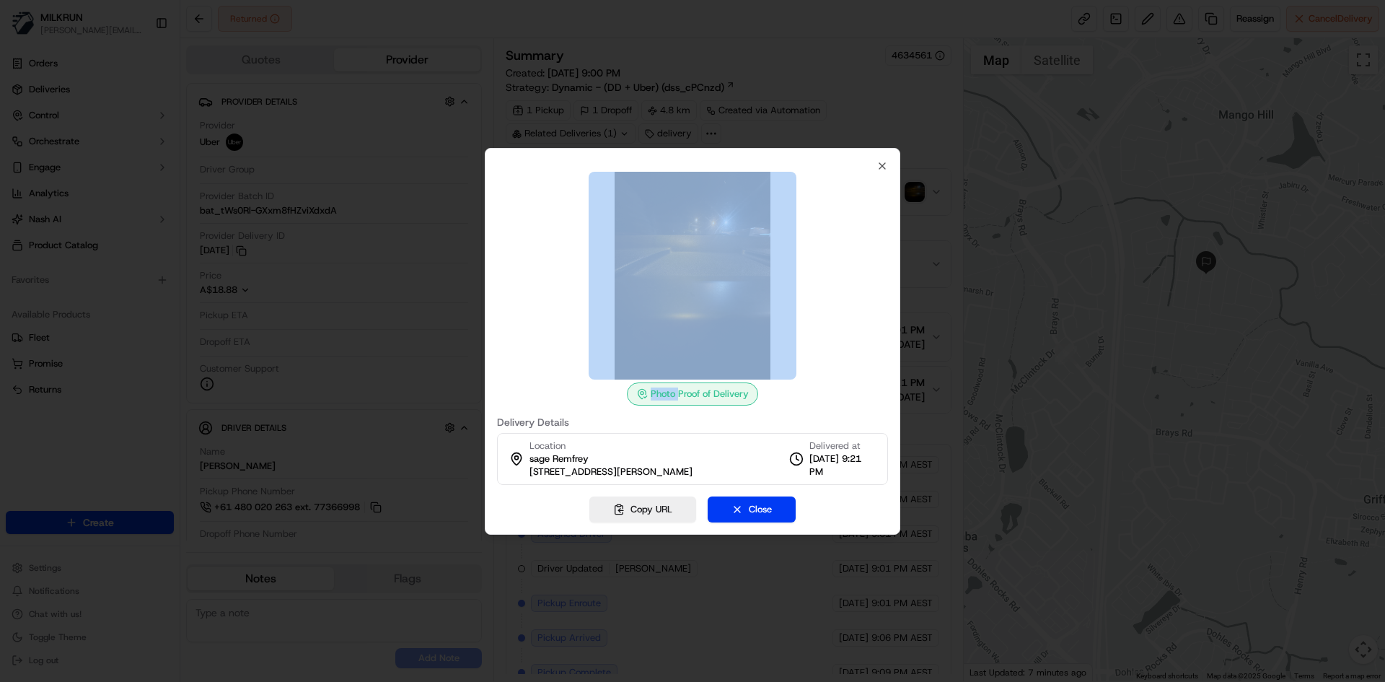
click at [889, 170] on div "Photo Proof of Delivery Delivery Details Location sage Remfrey 38 Victory Dr, G…" at bounding box center [693, 341] width 416 height 387
click at [888, 168] on div "Photo Proof of Delivery Delivery Details Location sage Remfrey 38 Victory Dr, G…" at bounding box center [693, 341] width 416 height 387
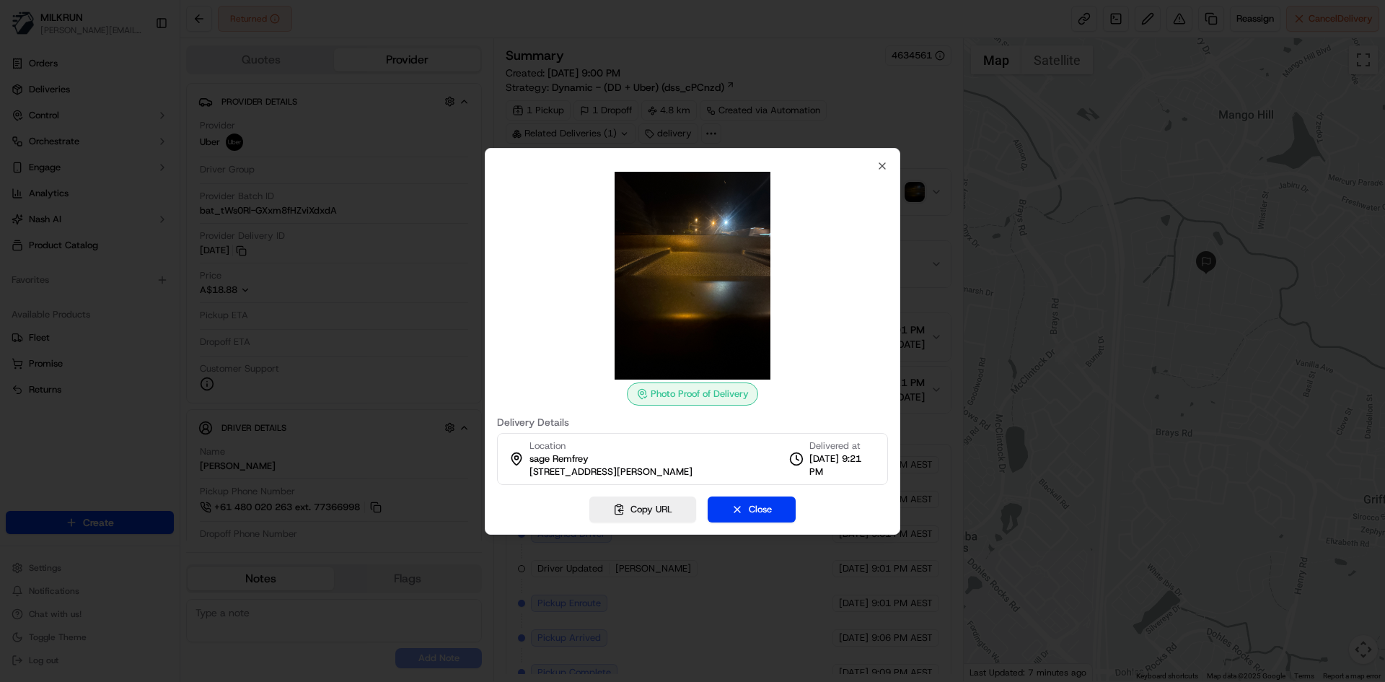
click at [890, 164] on div "Photo Proof of Delivery Delivery Details Location sage Remfrey 38 Victory Dr, G…" at bounding box center [693, 341] width 416 height 387
click at [883, 161] on icon "button" at bounding box center [883, 166] width 12 height 12
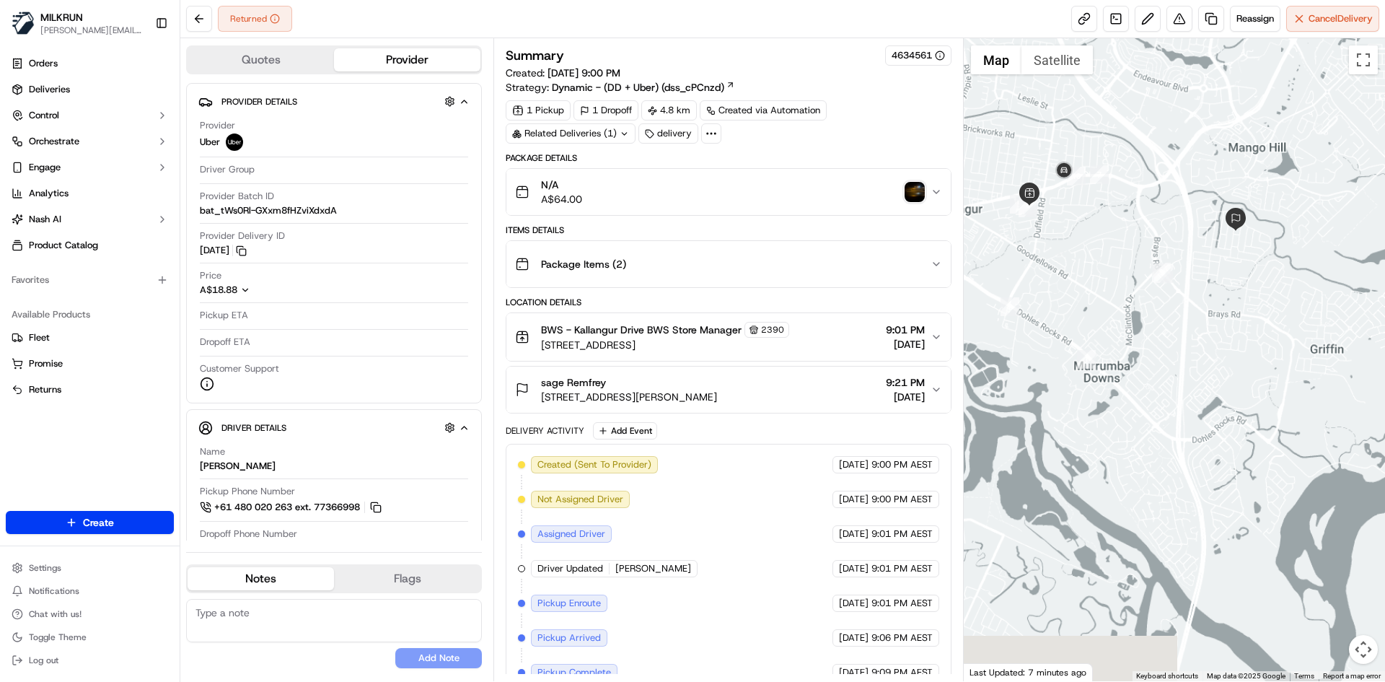
drag, startPoint x: 1164, startPoint y: 469, endPoint x: 1186, endPoint y: 402, distance: 70.5
click at [1186, 402] on div at bounding box center [1175, 359] width 422 height 643
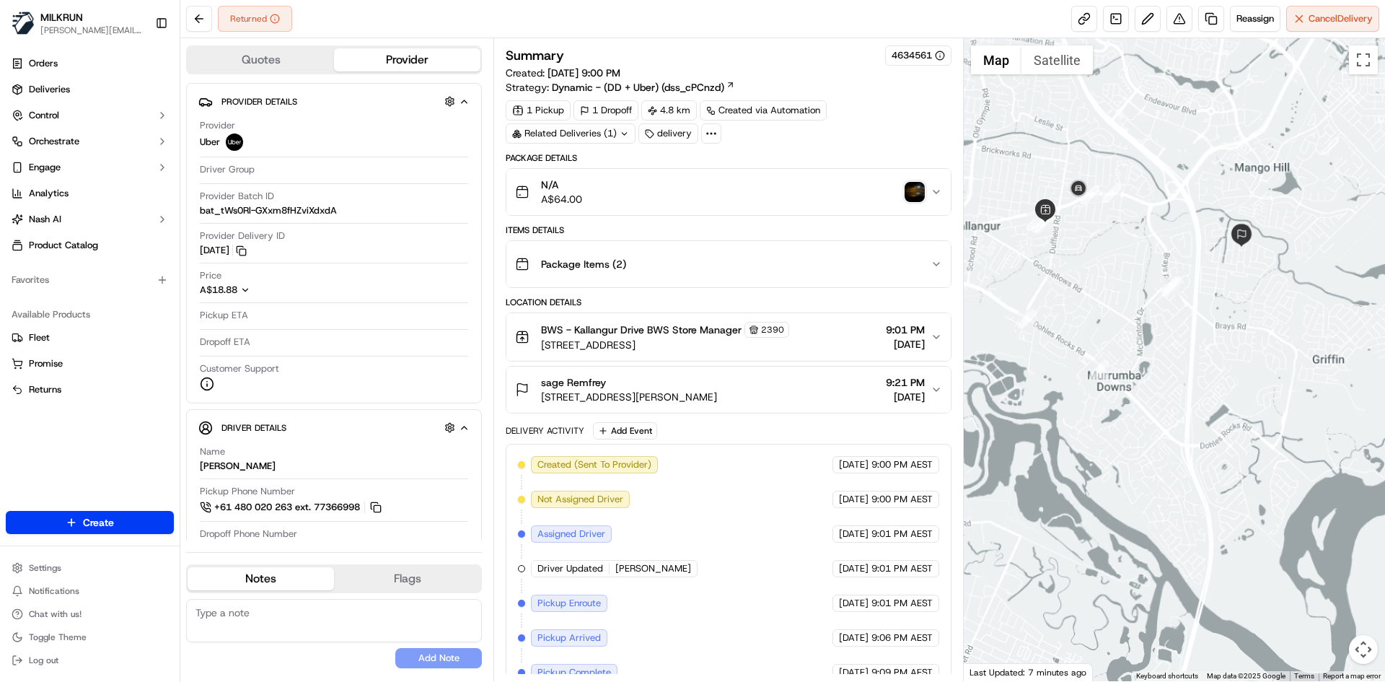
drag, startPoint x: 1072, startPoint y: 247, endPoint x: 1087, endPoint y: 274, distance: 31.7
click at [1087, 274] on div at bounding box center [1175, 359] width 422 height 643
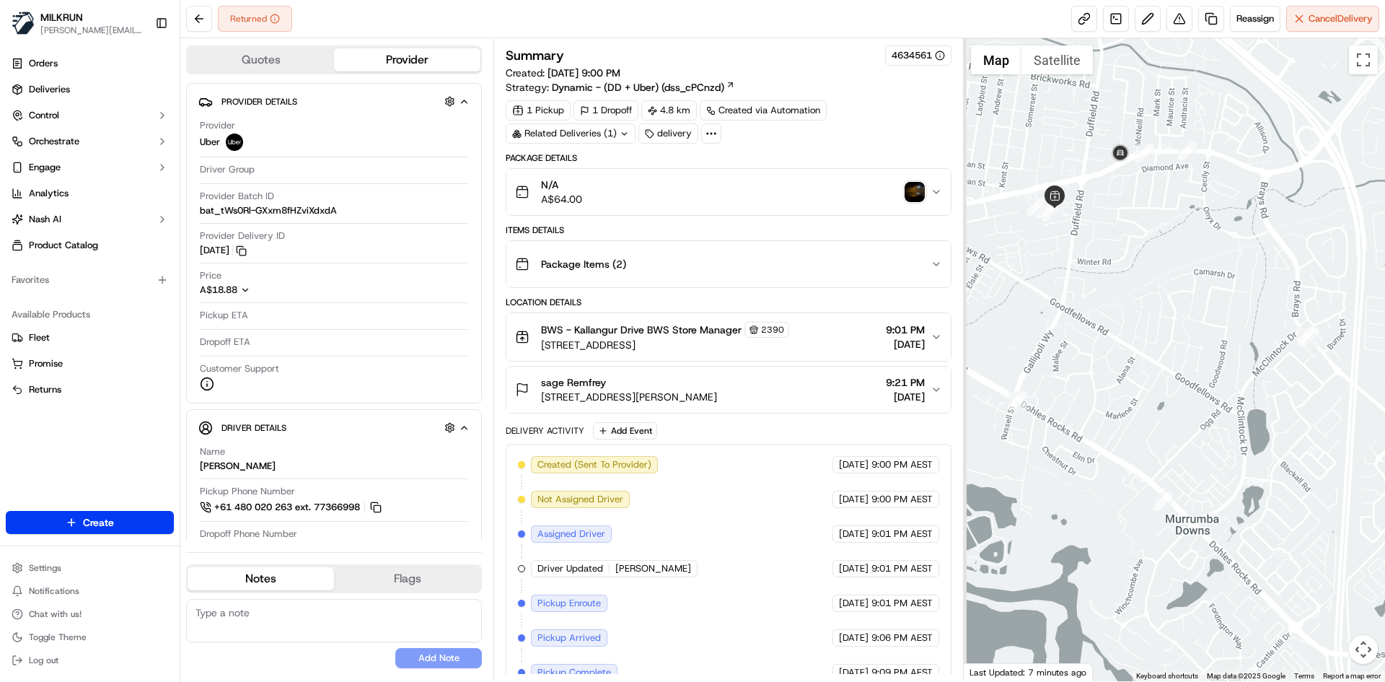
drag, startPoint x: 1035, startPoint y: 204, endPoint x: 1057, endPoint y: 178, distance: 34.8
click at [1057, 178] on div at bounding box center [1175, 359] width 422 height 643
click at [919, 191] on img "button" at bounding box center [915, 192] width 20 height 20
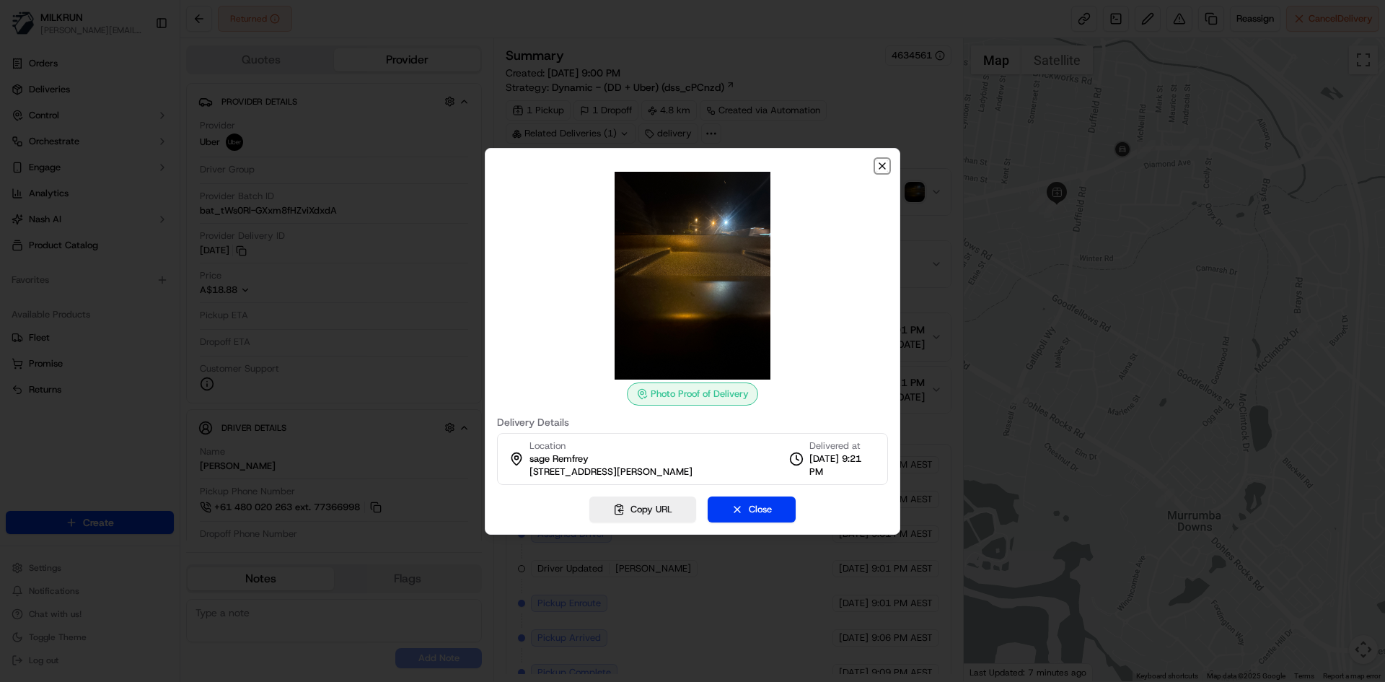
click at [882, 167] on icon "button" at bounding box center [883, 166] width 12 height 12
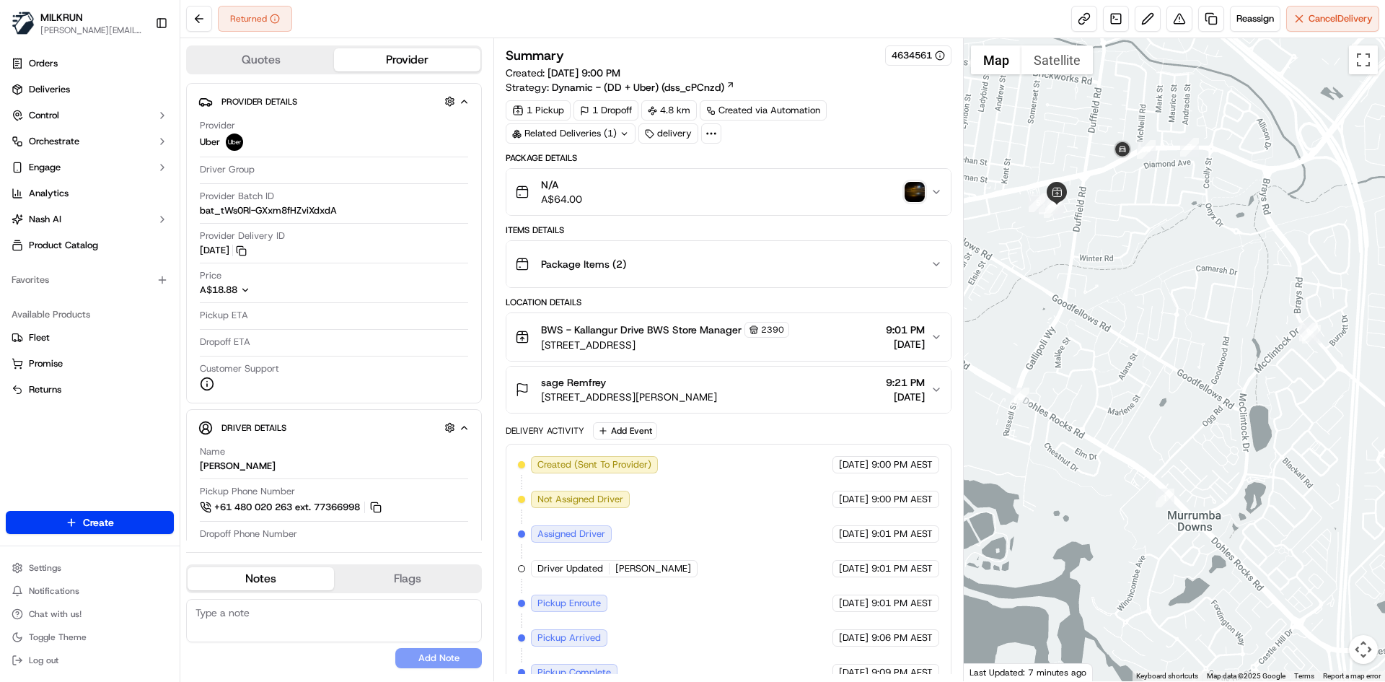
click at [779, 154] on div "Package Details" at bounding box center [728, 158] width 445 height 12
